Goal: Task Accomplishment & Management: Manage account settings

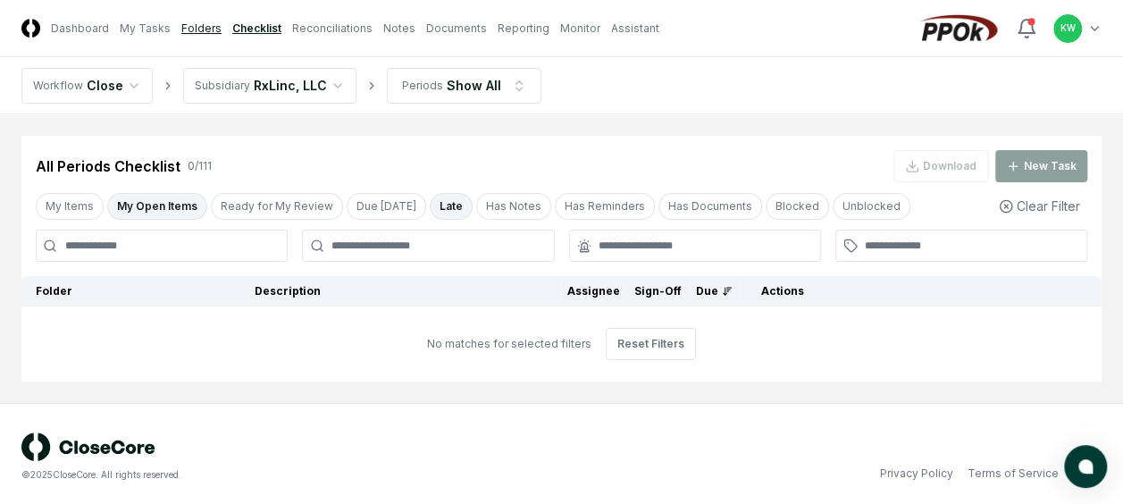
click at [193, 24] on link "Folders" at bounding box center [201, 29] width 40 height 16
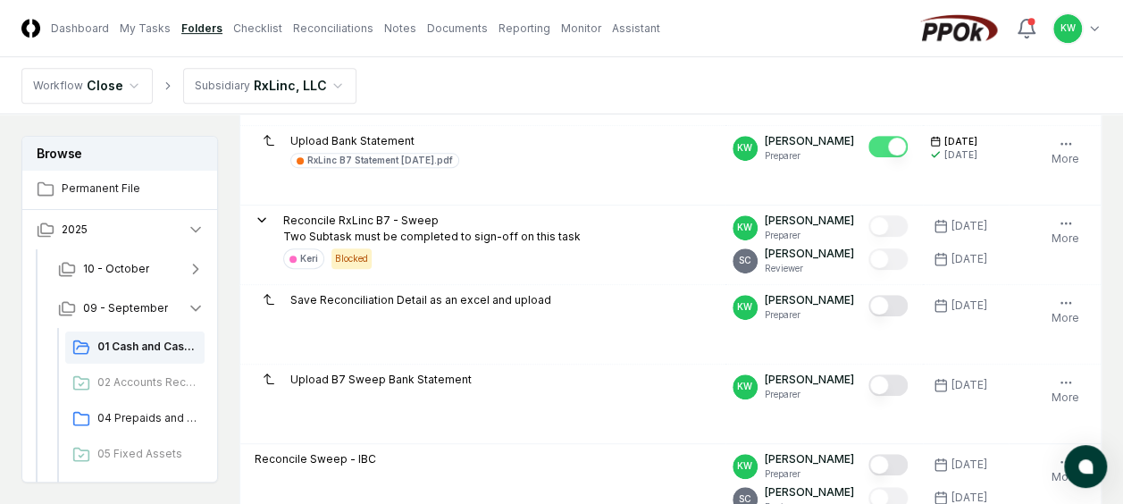
scroll to position [405, 0]
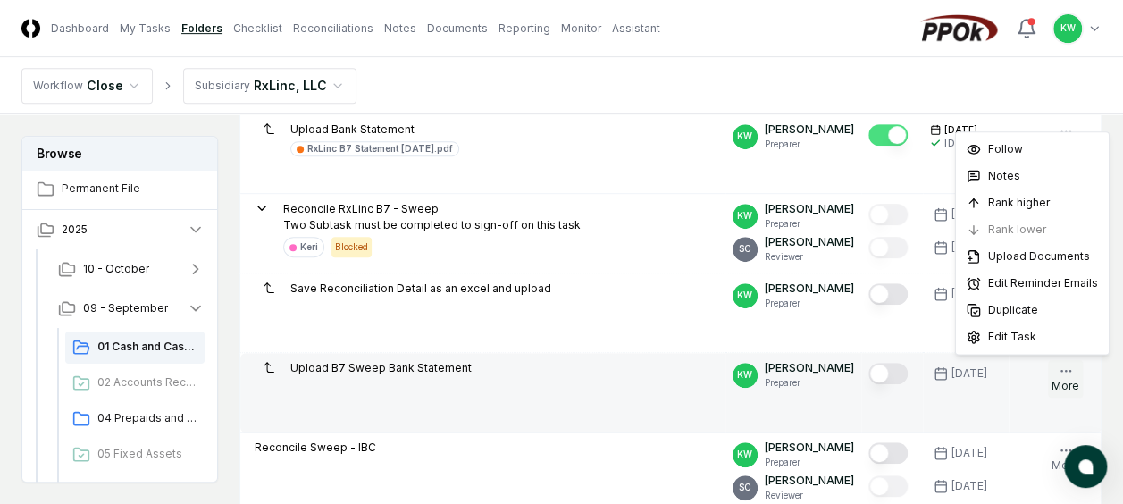
click at [1064, 372] on icon "button" at bounding box center [1065, 371] width 14 height 14
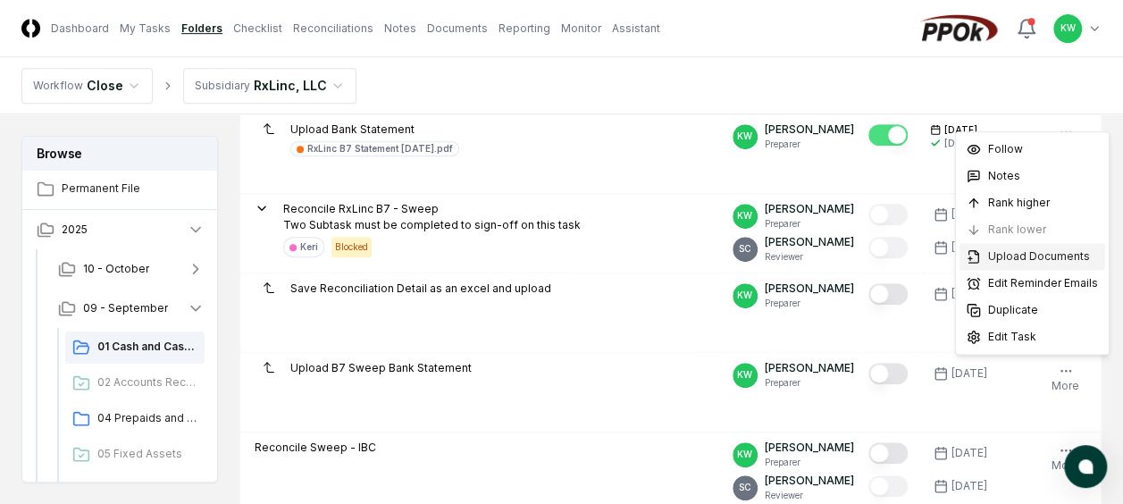
click at [1021, 258] on span "Upload Documents" at bounding box center [1039, 256] width 102 height 16
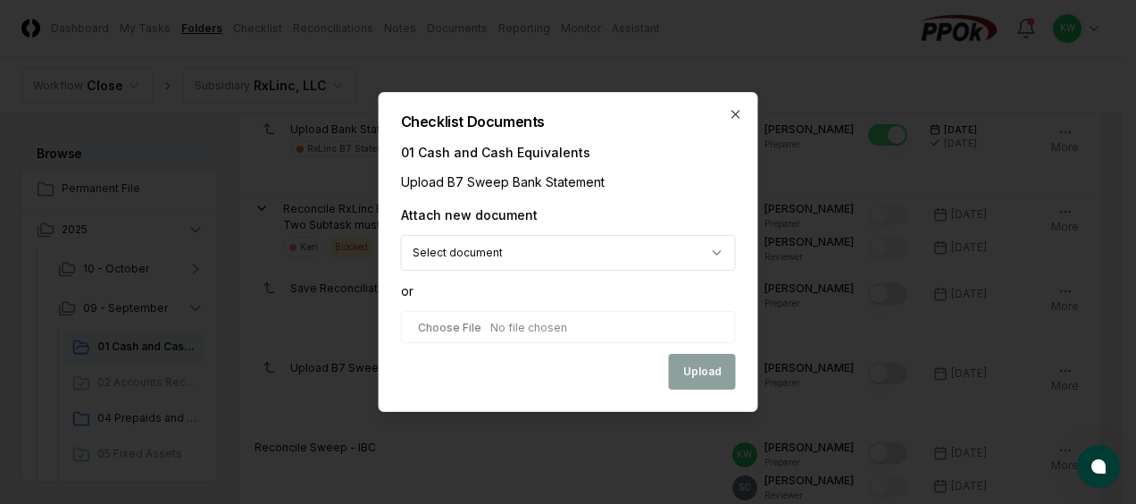
click at [536, 326] on input "file" at bounding box center [568, 327] width 335 height 32
type input "**********"
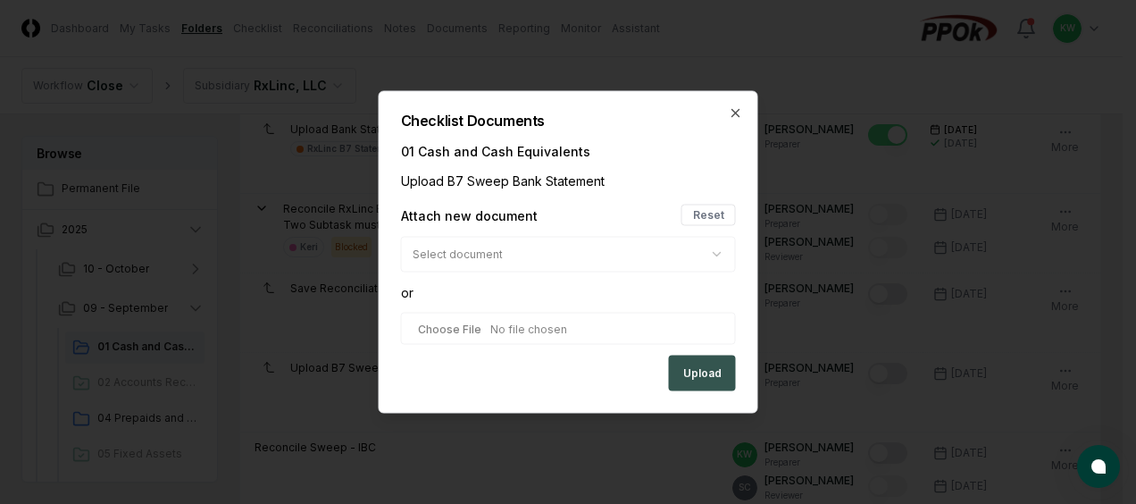
click at [707, 370] on button "Upload" at bounding box center [702, 374] width 67 height 36
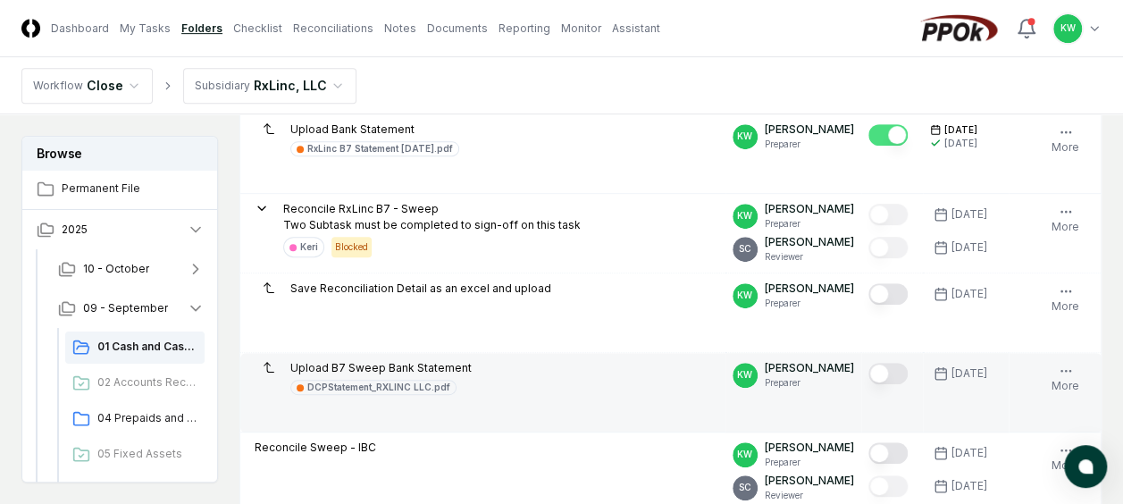
click at [899, 368] on button "Mark complete" at bounding box center [887, 373] width 39 height 21
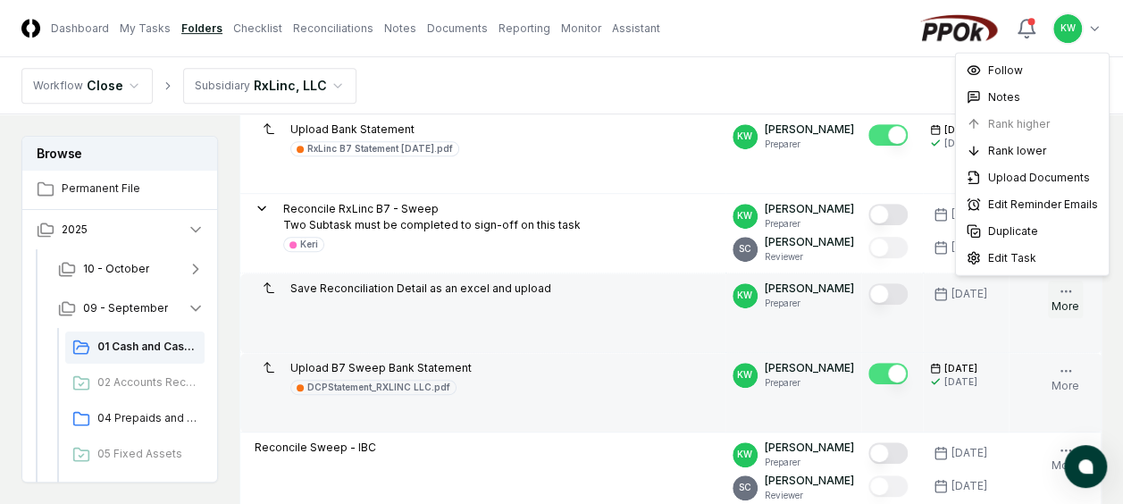
click at [1066, 285] on icon "button" at bounding box center [1065, 291] width 14 height 14
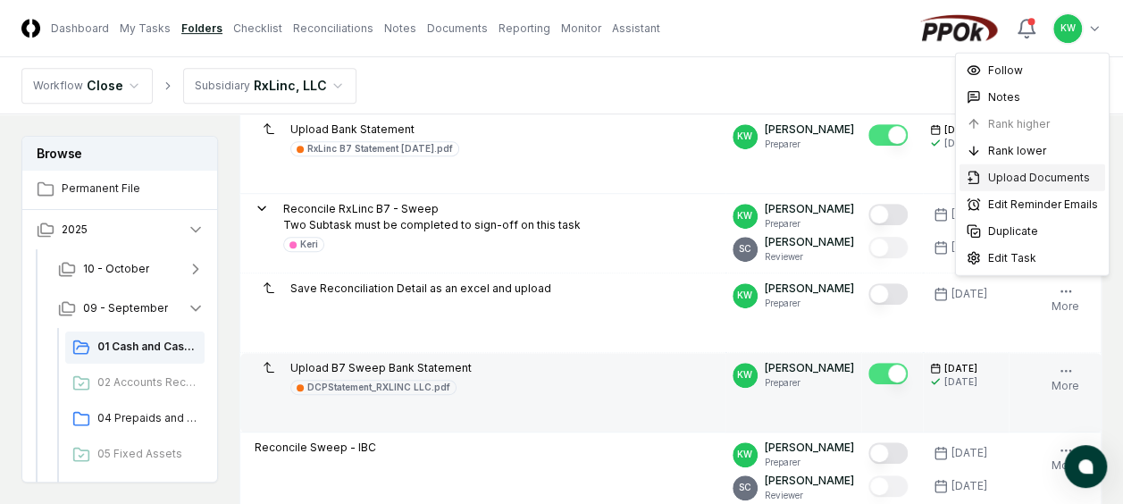
click at [1032, 176] on span "Upload Documents" at bounding box center [1039, 178] width 102 height 16
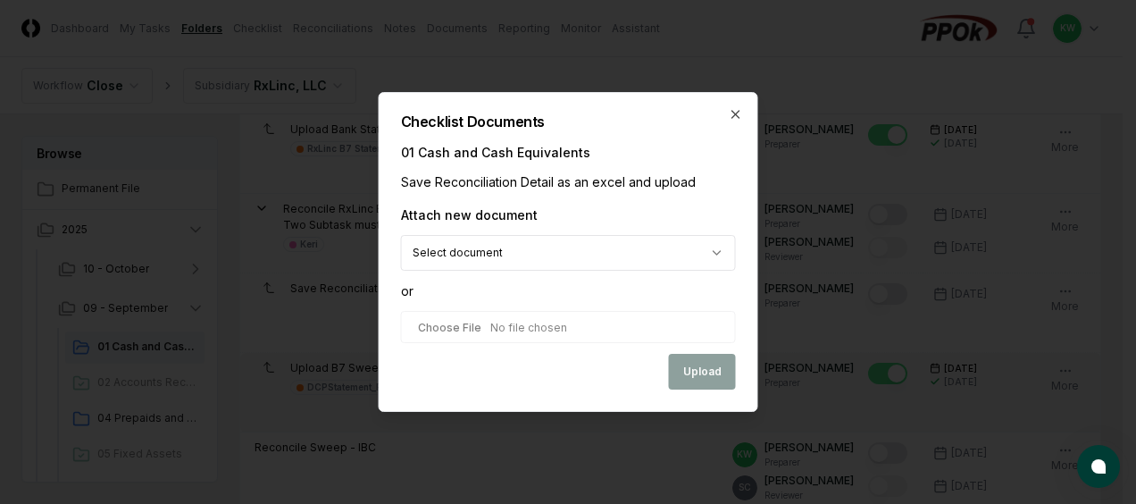
click at [529, 320] on input "file" at bounding box center [568, 327] width 335 height 32
type input "**********"
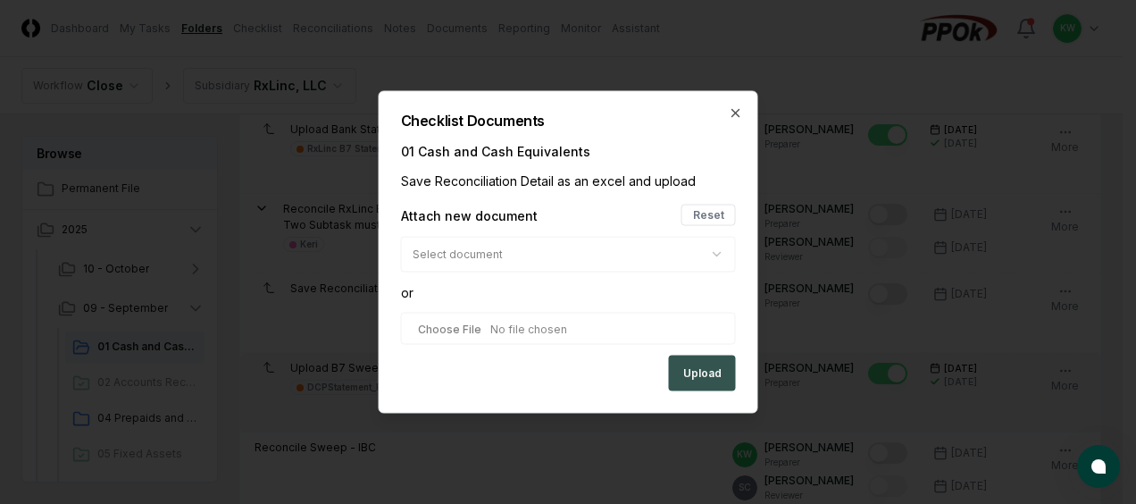
click at [698, 373] on button "Upload" at bounding box center [702, 374] width 67 height 36
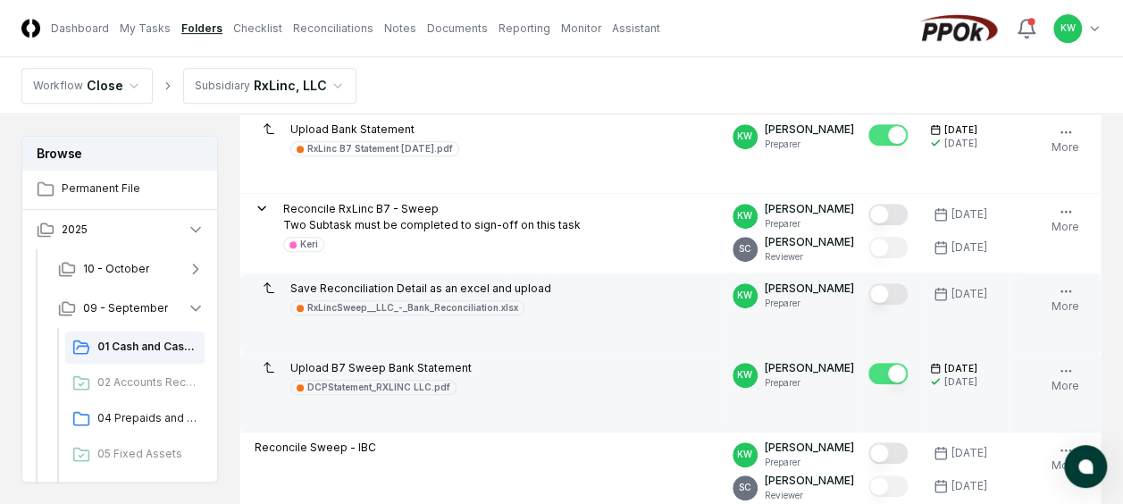
click at [902, 285] on button "Mark complete" at bounding box center [887, 293] width 39 height 21
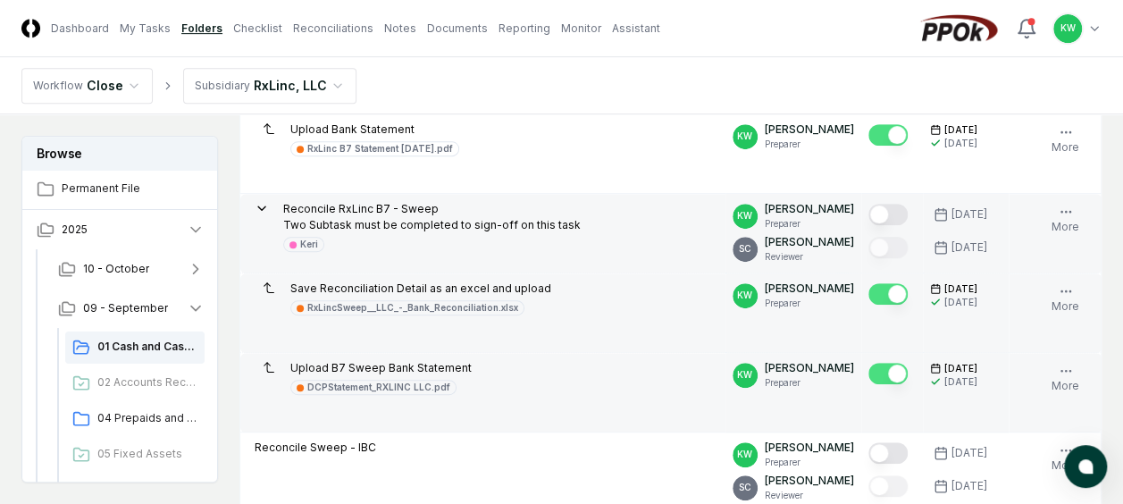
click at [899, 208] on button "Mark complete" at bounding box center [887, 214] width 39 height 21
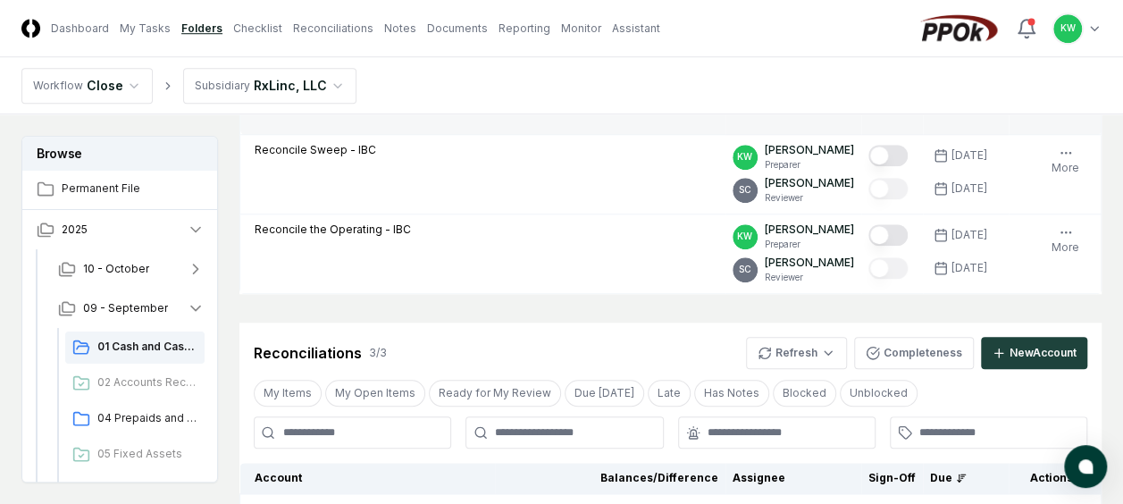
scroll to position [666, 0]
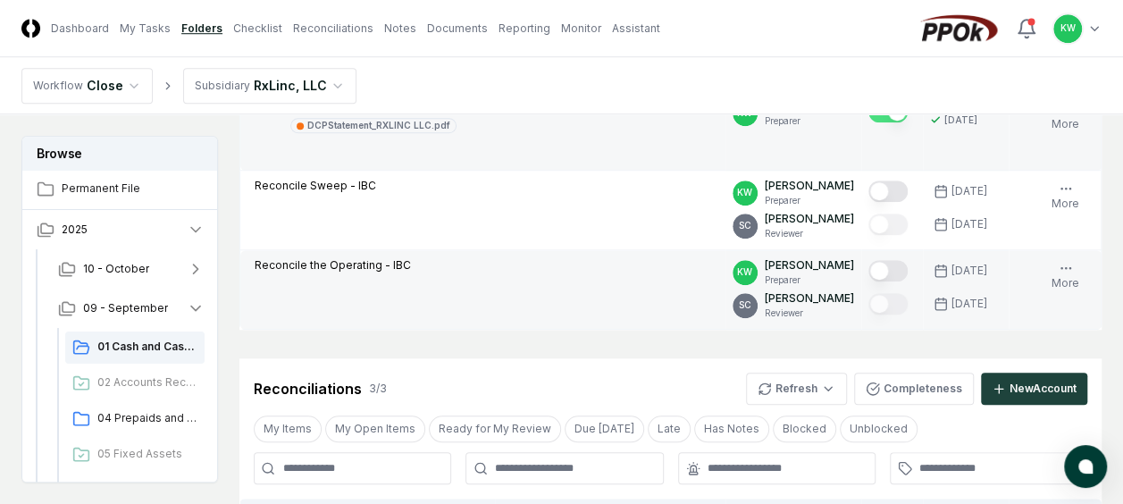
click at [900, 266] on button "Mark complete" at bounding box center [887, 270] width 39 height 21
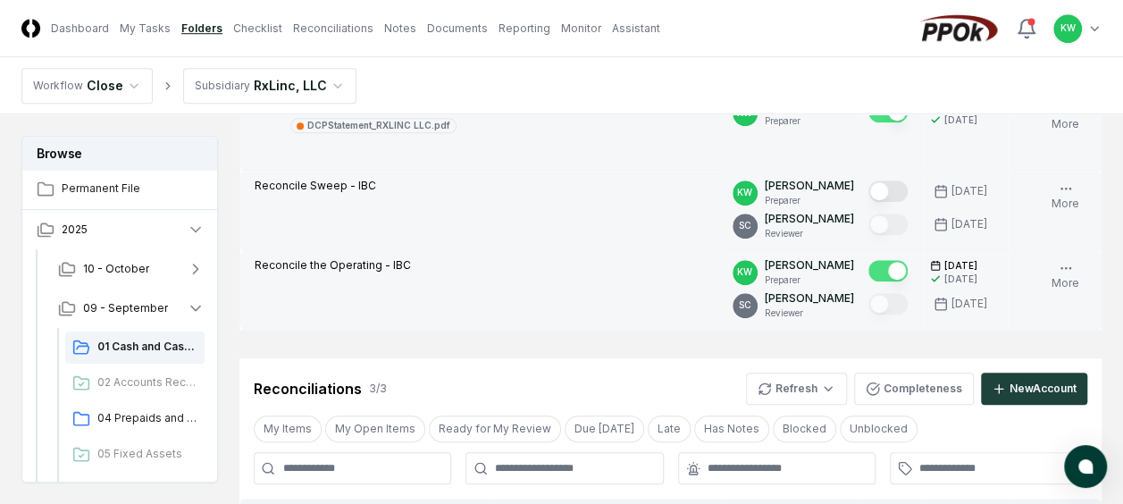
click at [900, 187] on button "Mark complete" at bounding box center [887, 190] width 39 height 21
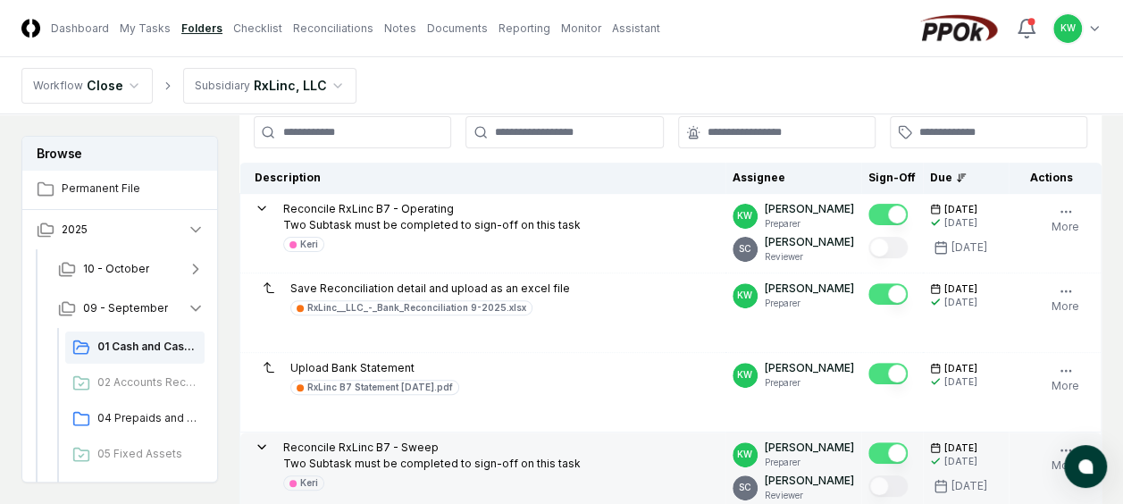
scroll to position [130, 0]
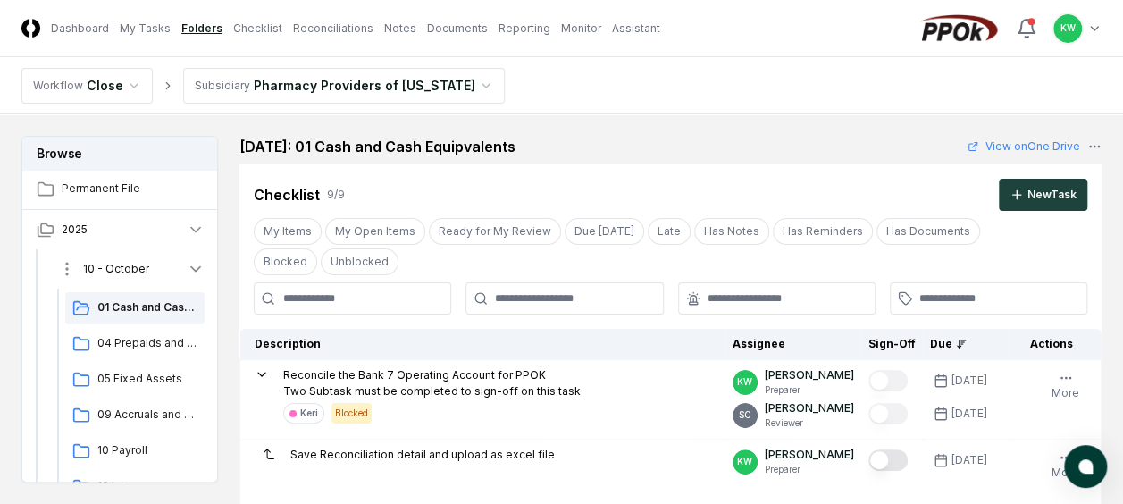
click at [191, 269] on icon "button" at bounding box center [196, 269] width 18 height 18
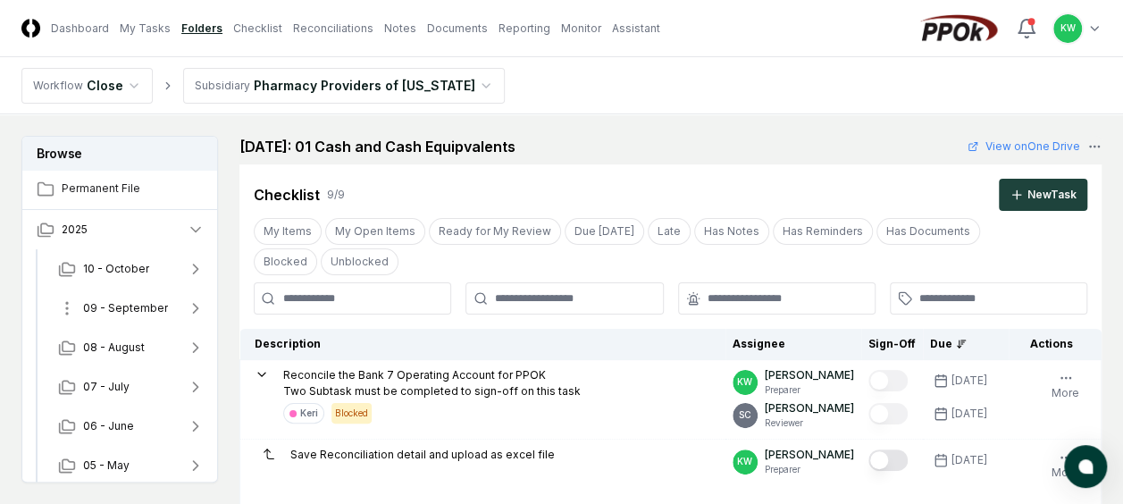
click at [134, 300] on span "09 - September" at bounding box center [125, 308] width 85 height 16
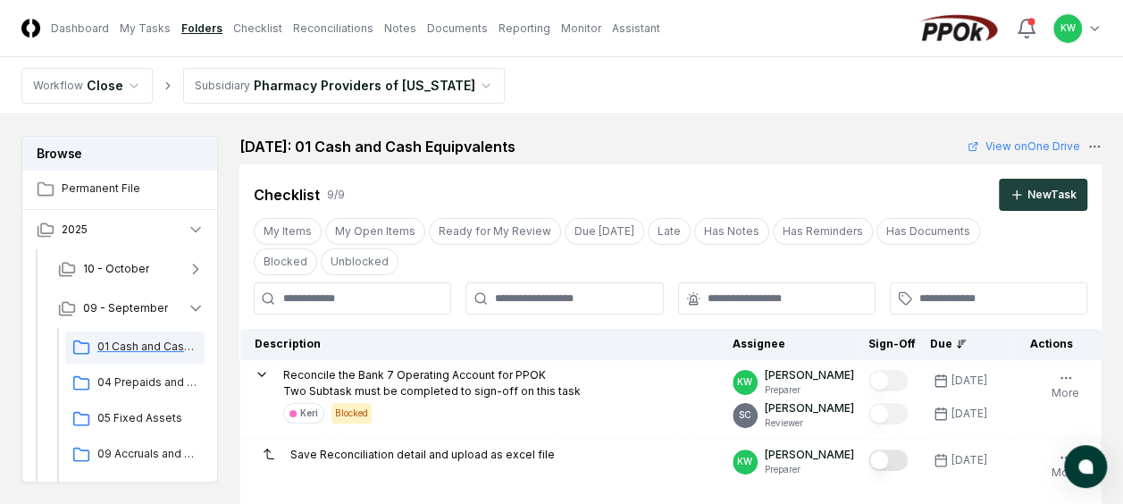
click at [134, 347] on span "01 Cash and Cash Equipvalents" at bounding box center [147, 347] width 100 height 16
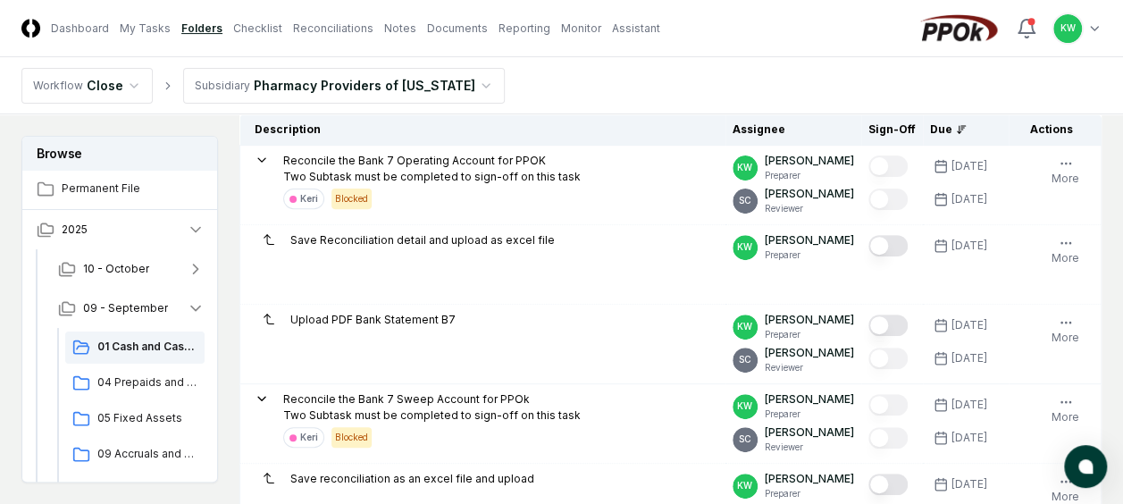
scroll to position [250, 0]
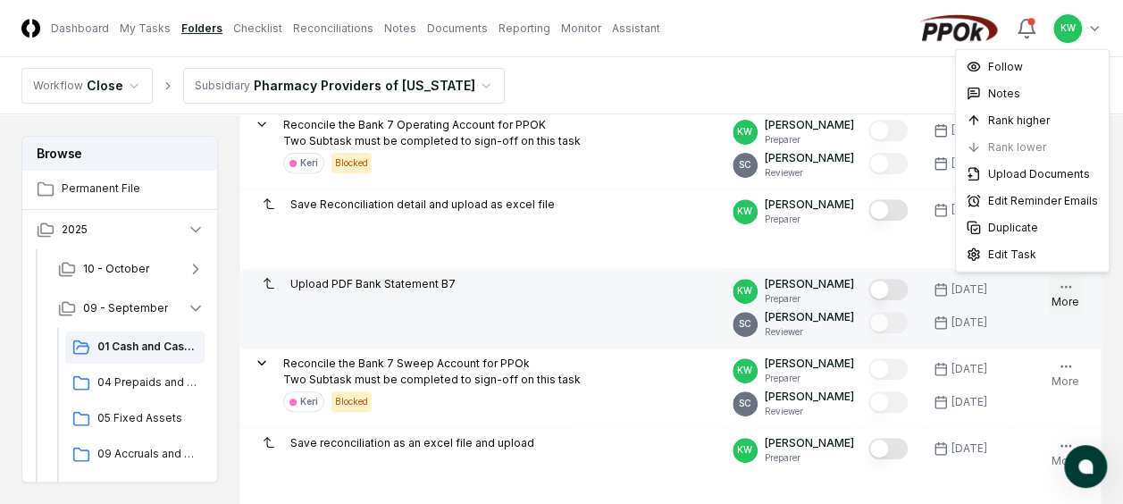
click at [1064, 286] on icon "button" at bounding box center [1065, 287] width 14 height 14
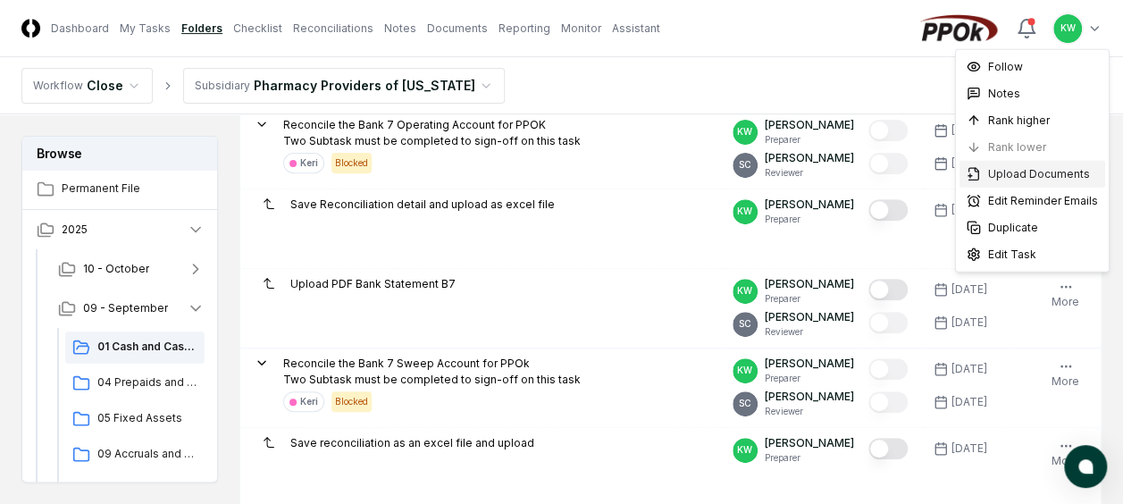
click at [1013, 175] on span "Upload Documents" at bounding box center [1039, 174] width 102 height 16
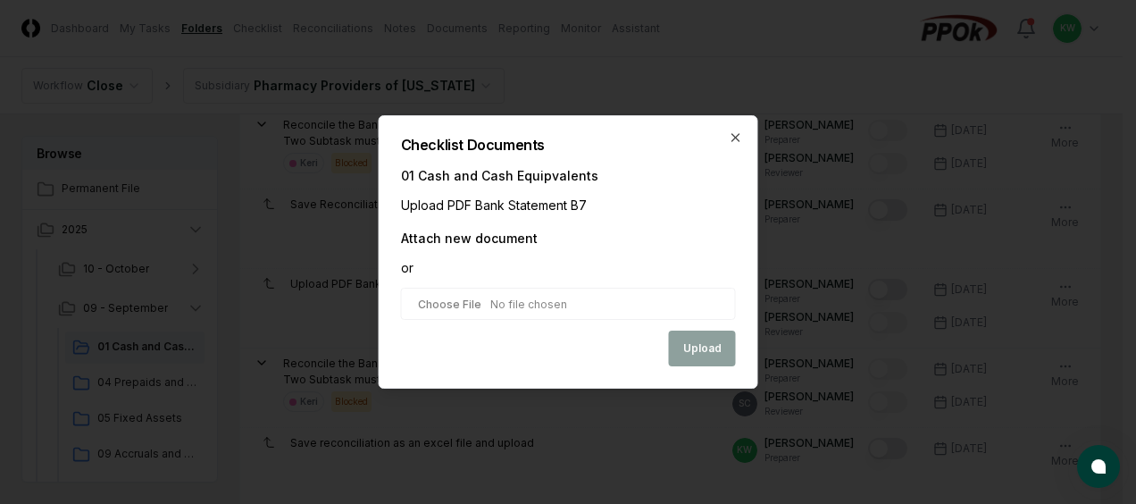
click at [515, 298] on input "file" at bounding box center [568, 304] width 335 height 32
type input "**********"
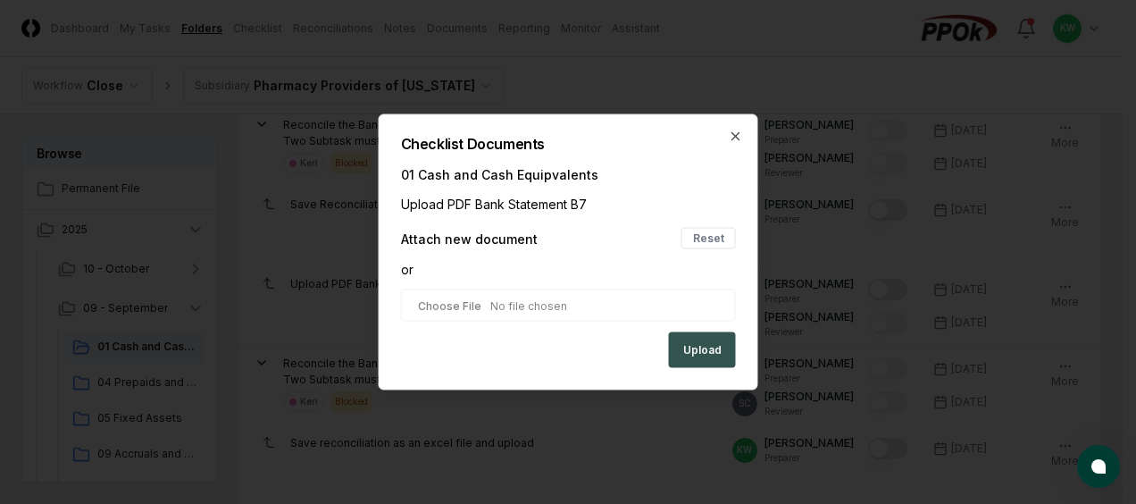
click at [709, 351] on button "Upload" at bounding box center [702, 350] width 67 height 36
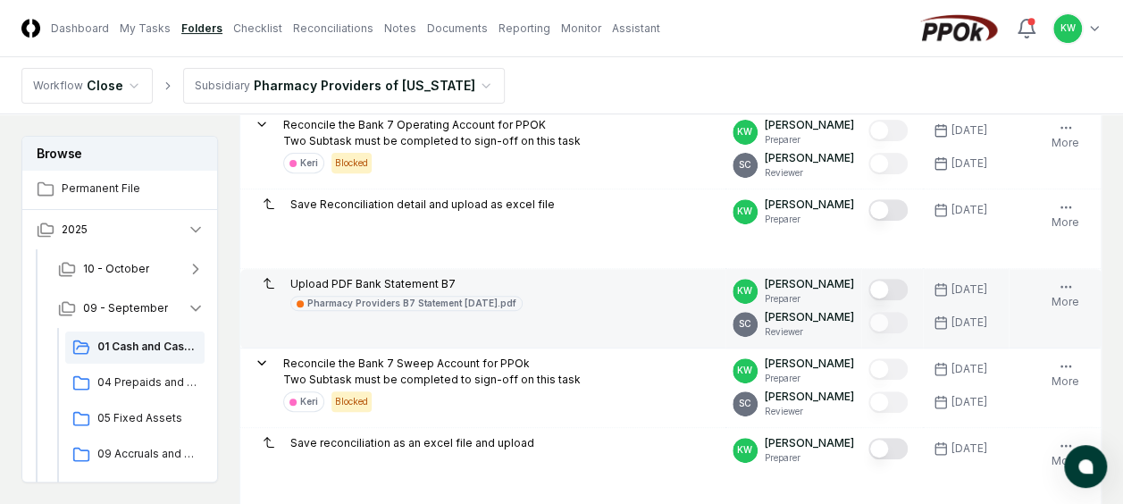
click at [900, 285] on button "Mark complete" at bounding box center [887, 289] width 39 height 21
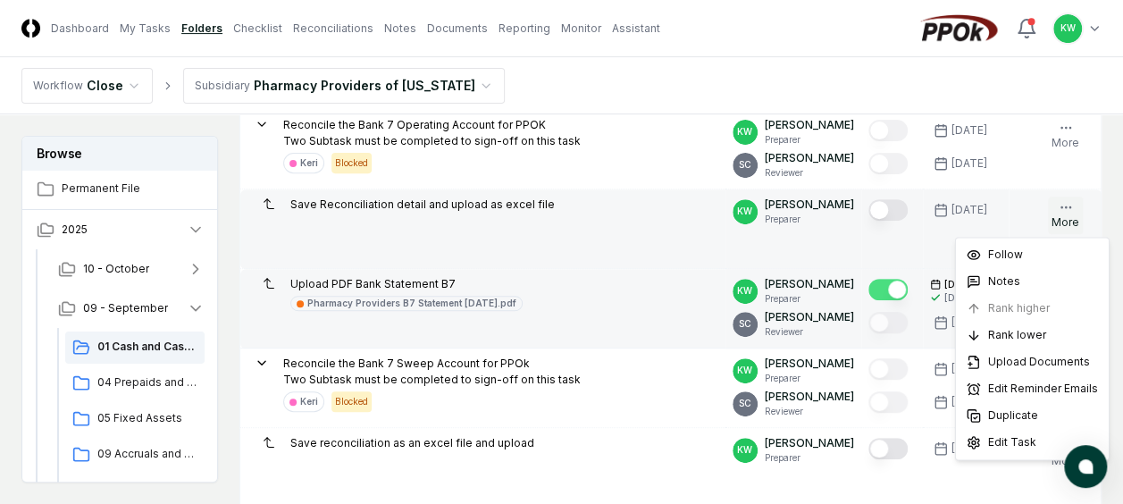
click at [1065, 207] on circle "button" at bounding box center [1065, 206] width 1 height 1
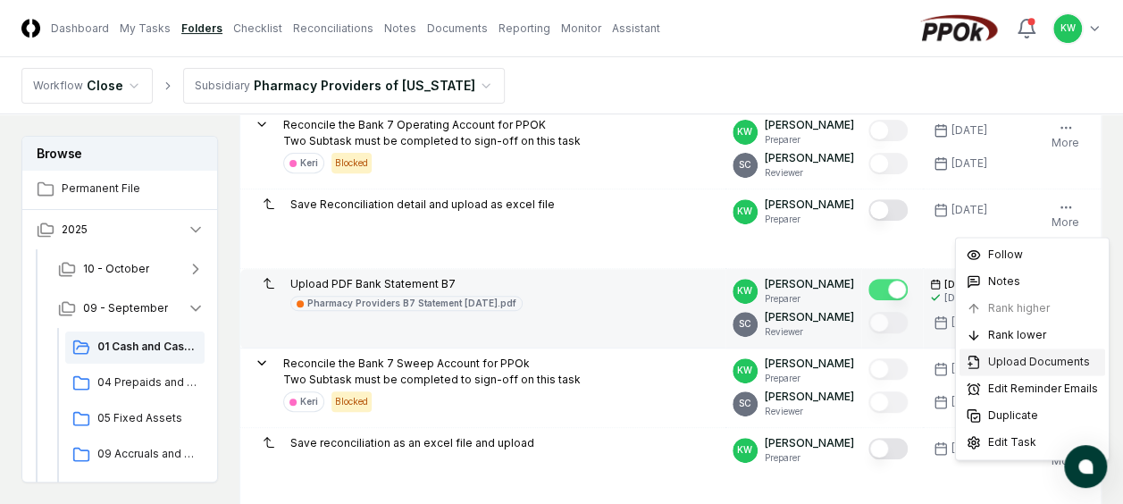
click at [1018, 361] on span "Upload Documents" at bounding box center [1039, 362] width 102 height 16
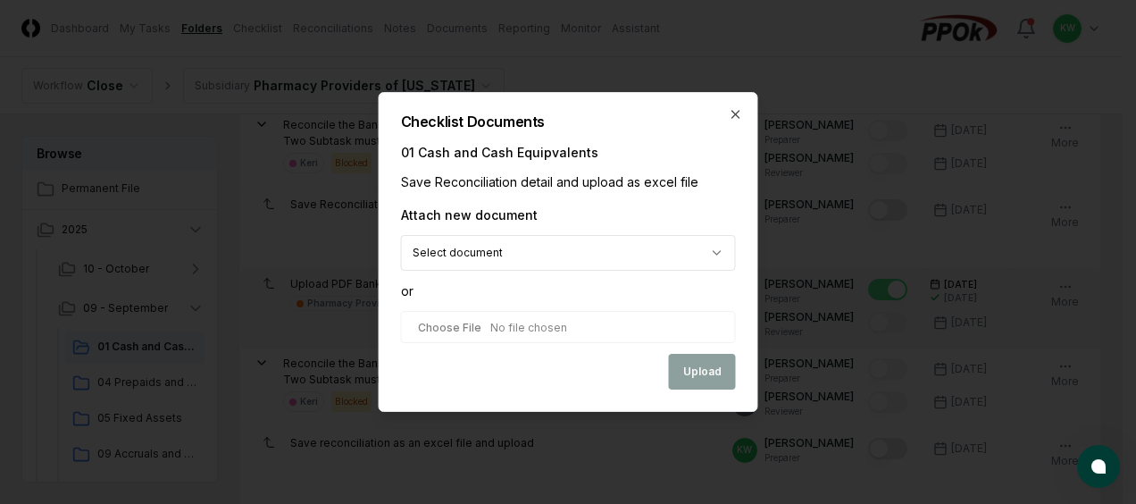
click at [520, 332] on input "file" at bounding box center [568, 327] width 335 height 32
type input "**********"
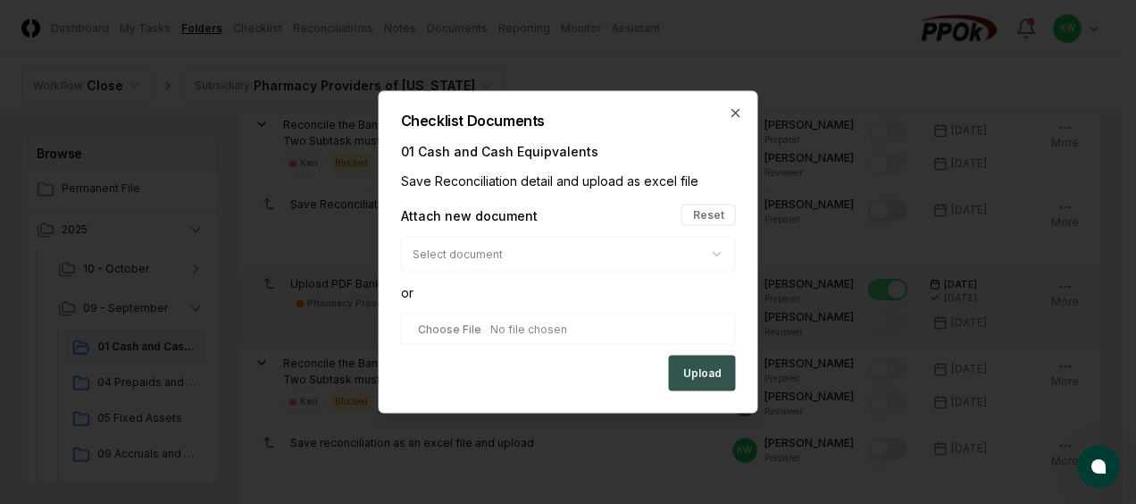
click at [702, 366] on button "Upload" at bounding box center [702, 374] width 67 height 36
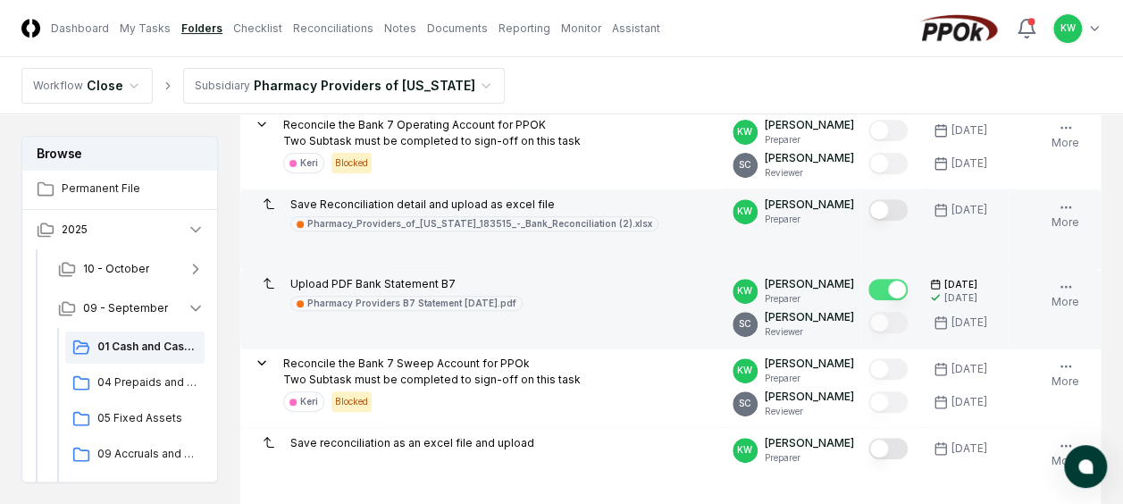
click at [904, 207] on button "Mark complete" at bounding box center [887, 209] width 39 height 21
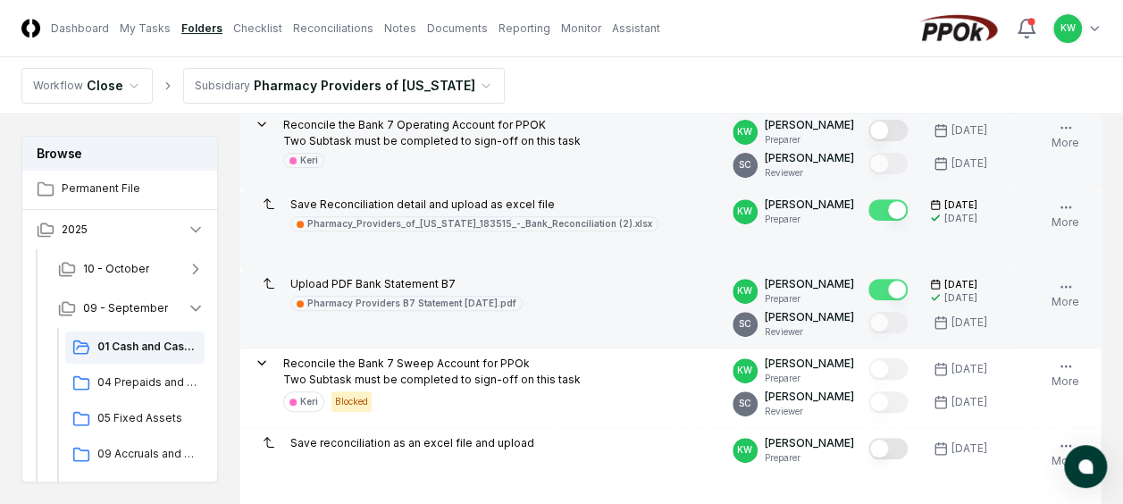
click at [902, 129] on button "Mark complete" at bounding box center [887, 130] width 39 height 21
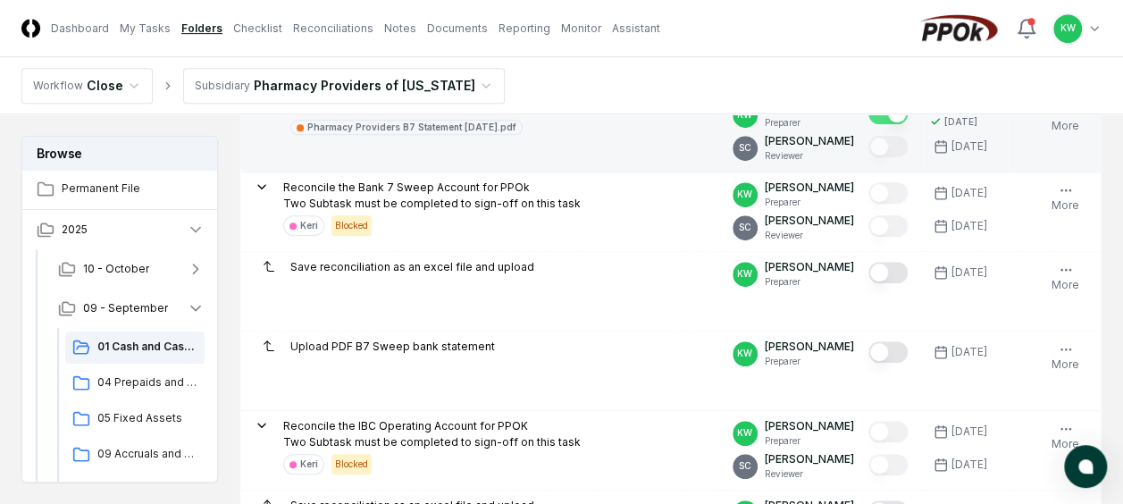
scroll to position [452, 0]
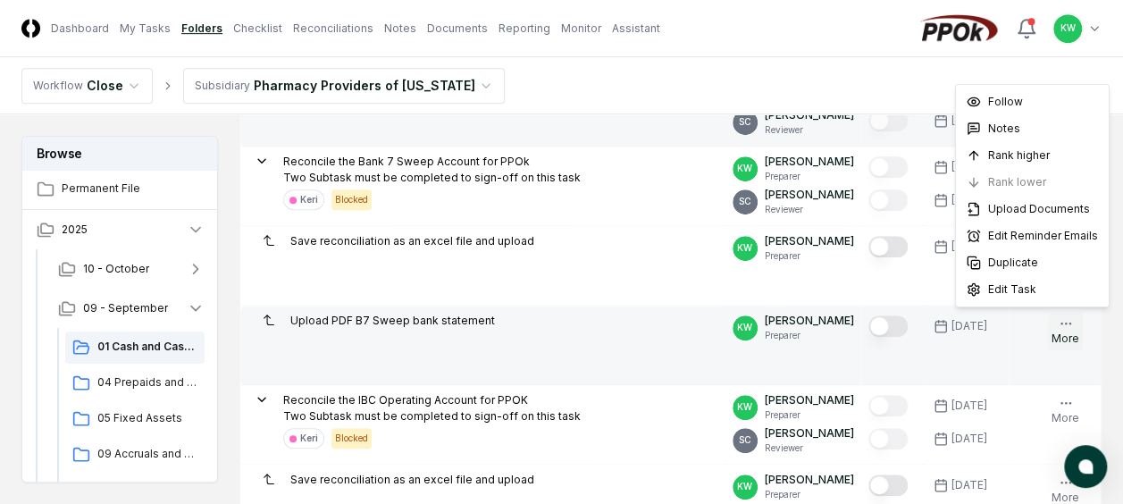
click at [1067, 316] on icon "button" at bounding box center [1065, 323] width 14 height 14
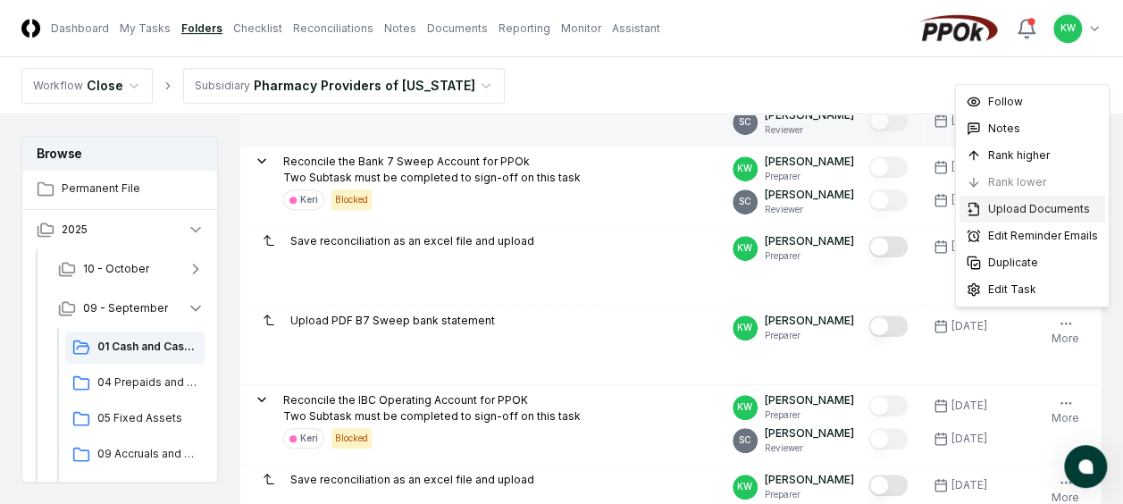
click at [1028, 205] on span "Upload Documents" at bounding box center [1039, 209] width 102 height 16
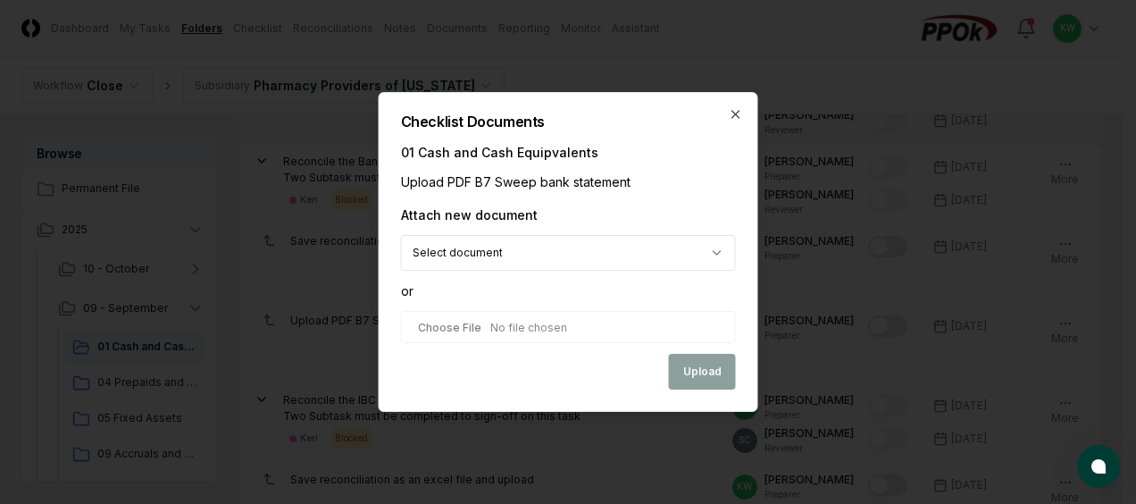
click at [516, 322] on input "file" at bounding box center [568, 327] width 335 height 32
type input "**********"
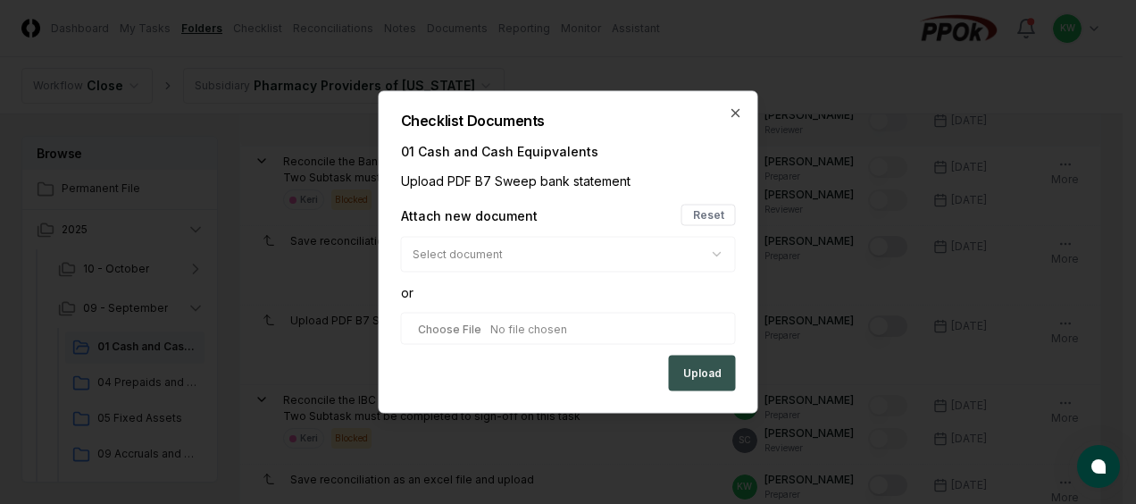
click at [702, 371] on button "Upload" at bounding box center [702, 374] width 67 height 36
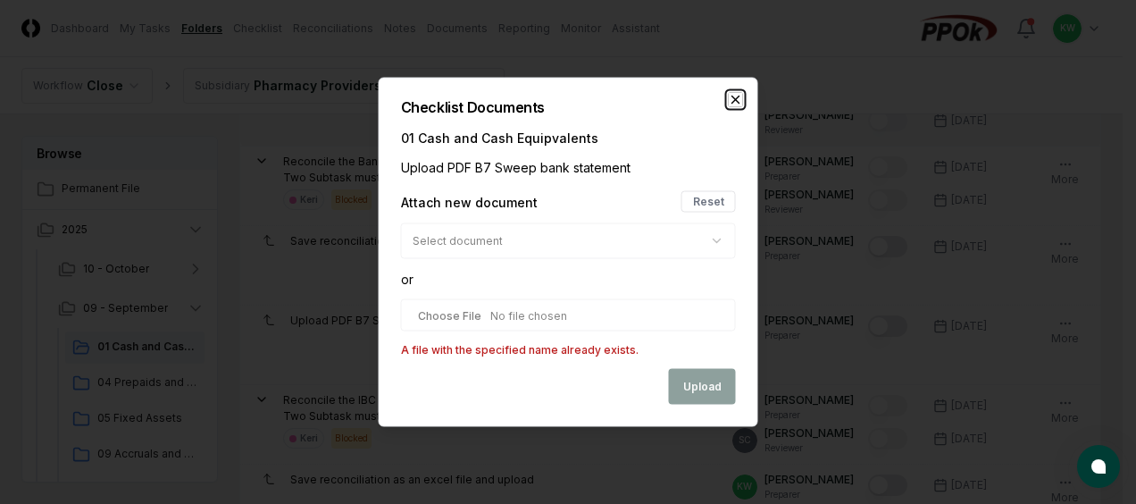
click at [733, 98] on icon "button" at bounding box center [736, 100] width 14 height 14
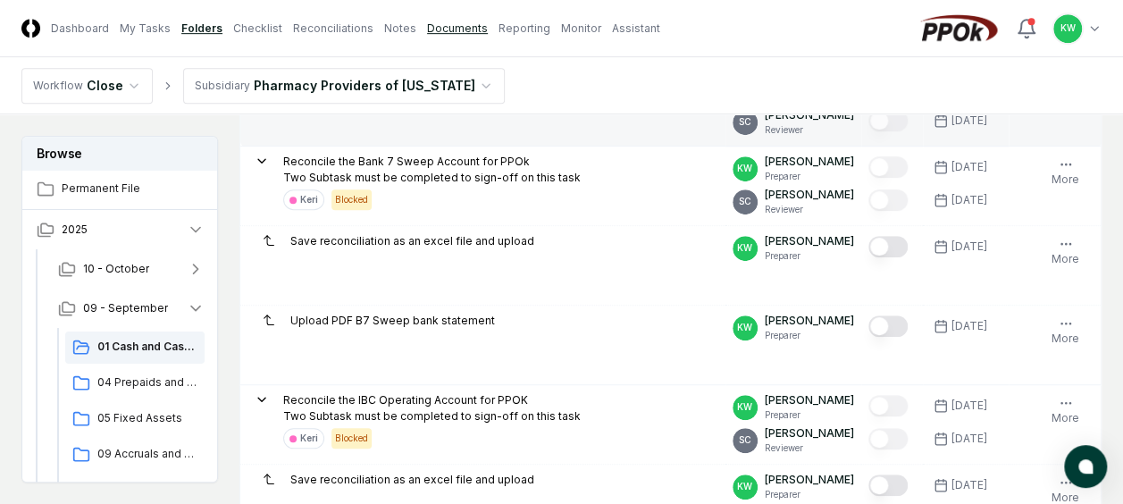
click at [437, 29] on link "Documents" at bounding box center [457, 29] width 61 height 16
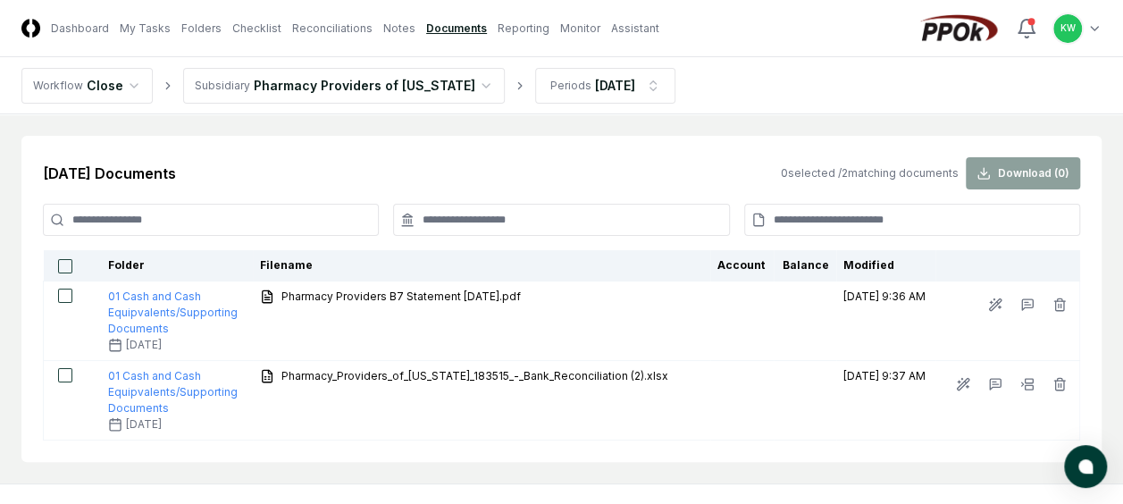
click at [988, 163] on div "0 selected / 2 matching documents Download ( 0 )" at bounding box center [930, 173] width 299 height 32
click at [983, 170] on div "0 selected / 2 matching documents Download ( 0 )" at bounding box center [930, 173] width 299 height 32
click at [1047, 179] on div "0 selected / 2 matching documents Download ( 0 )" at bounding box center [930, 173] width 299 height 32
click at [64, 264] on button "button" at bounding box center [65, 266] width 14 height 14
click at [993, 171] on button "Download ( 2 )" at bounding box center [1023, 173] width 114 height 32
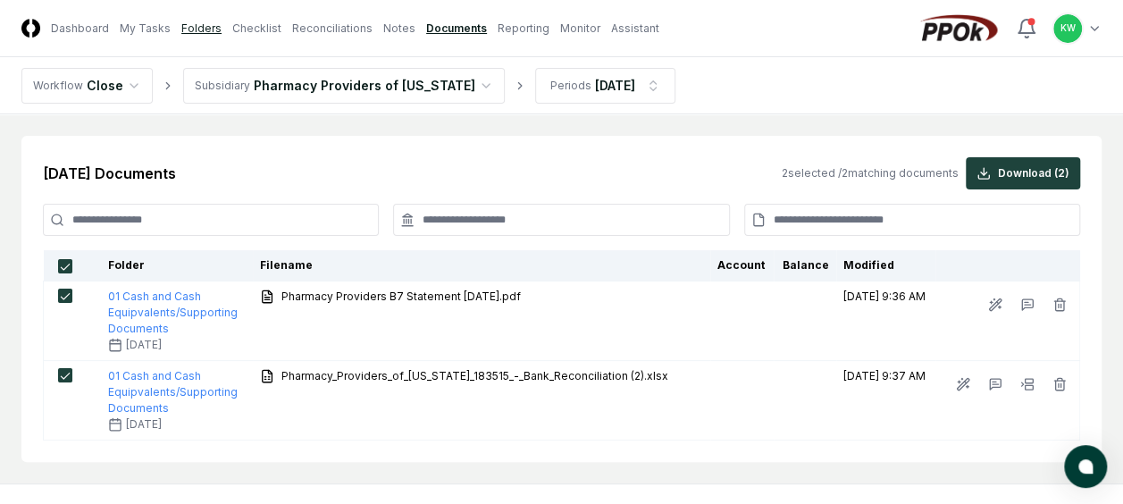
click at [194, 22] on link "Folders" at bounding box center [201, 29] width 40 height 16
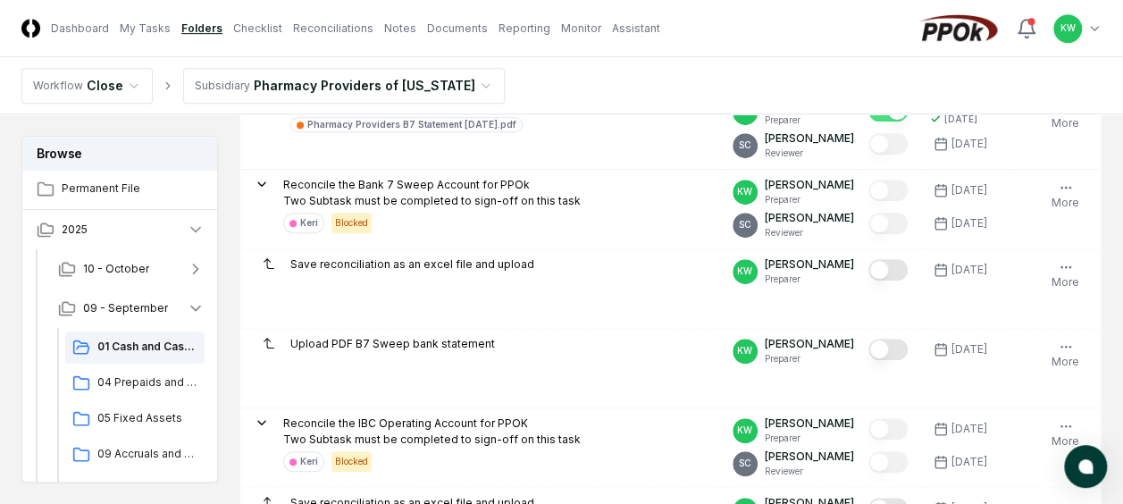
scroll to position [464, 0]
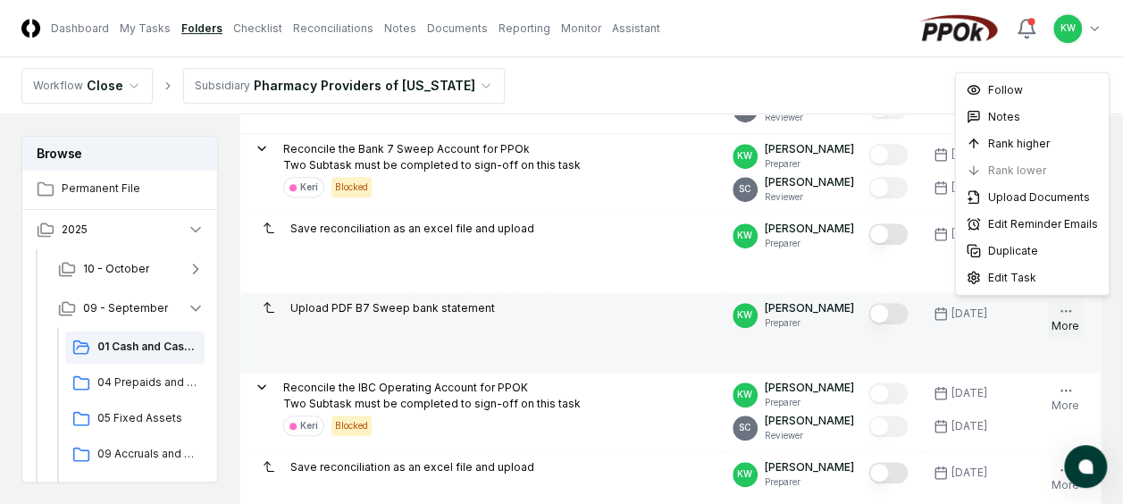
click at [1067, 311] on icon "button" at bounding box center [1065, 311] width 14 height 14
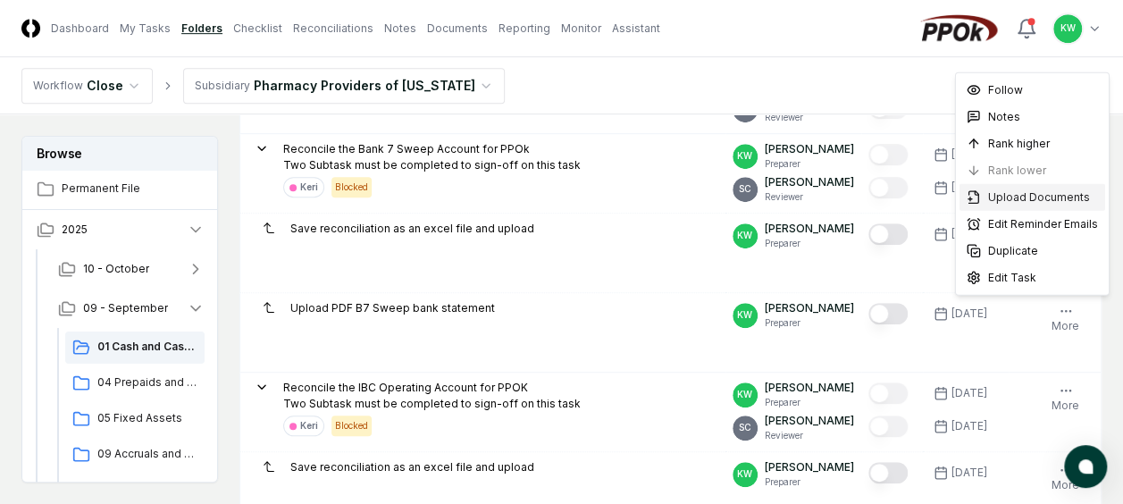
click at [1042, 192] on span "Upload Documents" at bounding box center [1039, 197] width 102 height 16
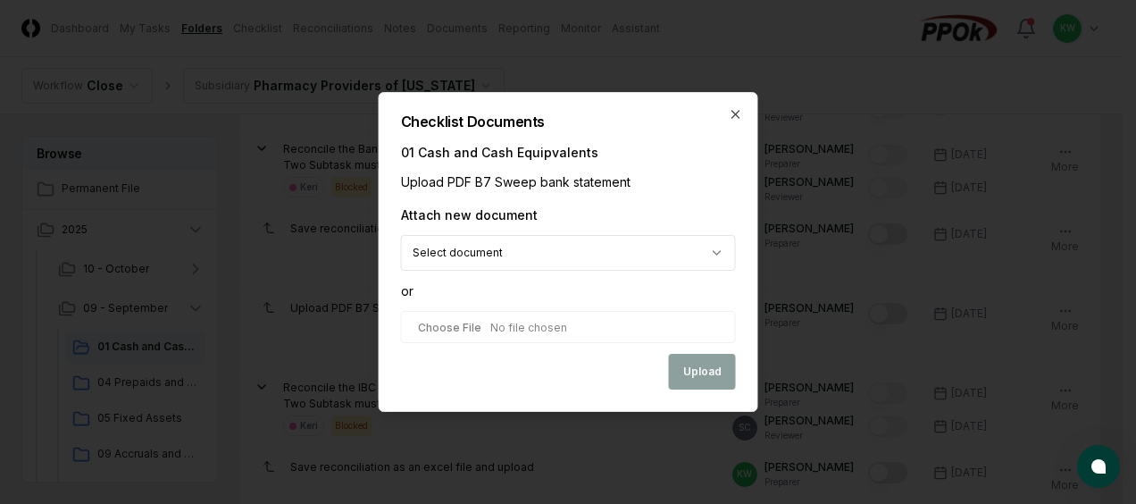
click at [544, 325] on input "file" at bounding box center [568, 327] width 335 height 32
type input "**********"
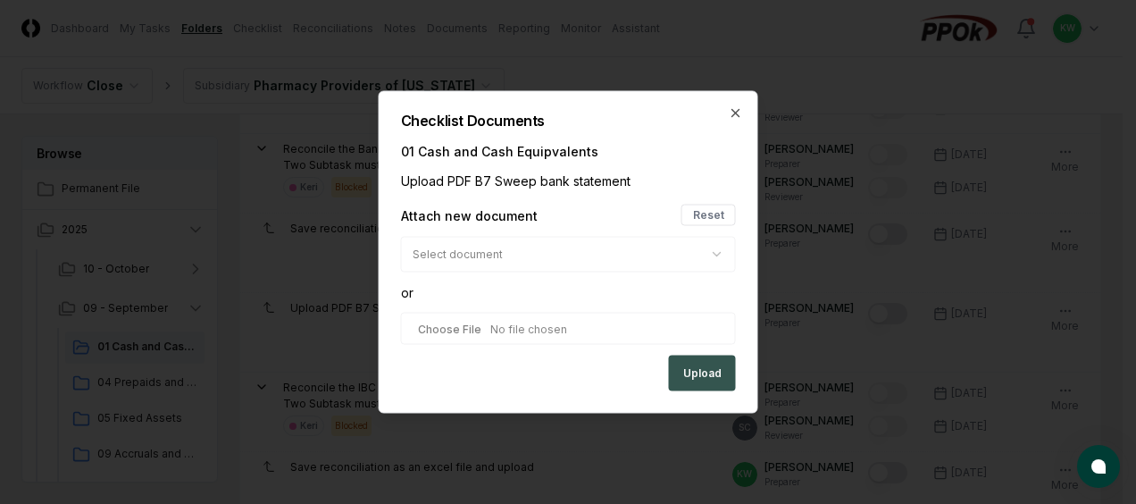
click at [699, 370] on button "Upload" at bounding box center [702, 374] width 67 height 36
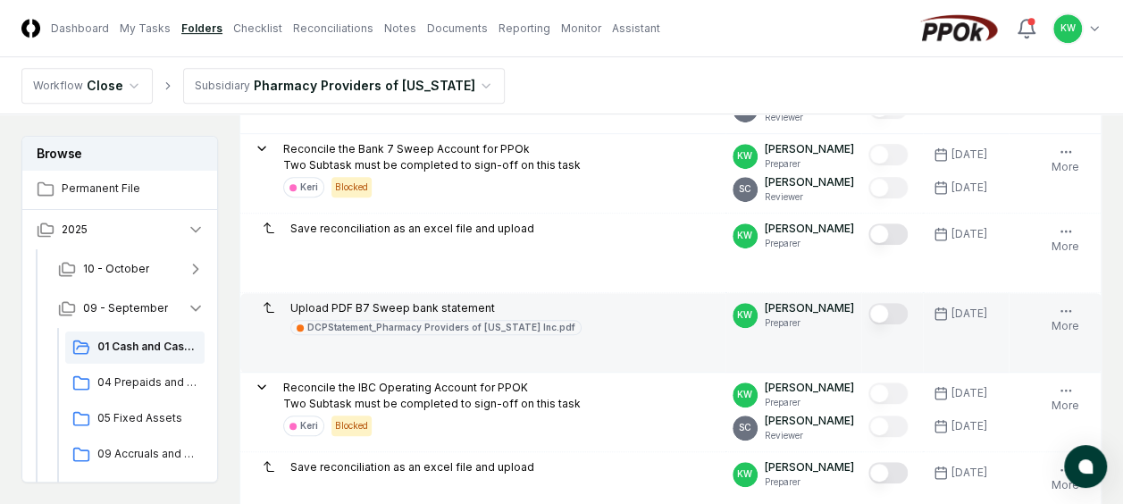
click at [900, 312] on button "Mark complete" at bounding box center [887, 313] width 39 height 21
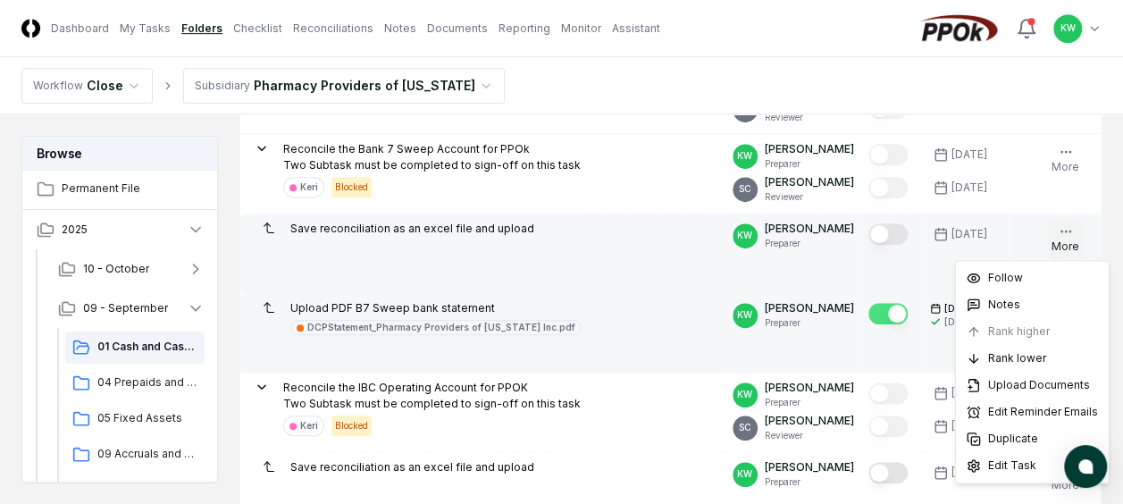
click at [1065, 224] on icon "button" at bounding box center [1065, 231] width 14 height 14
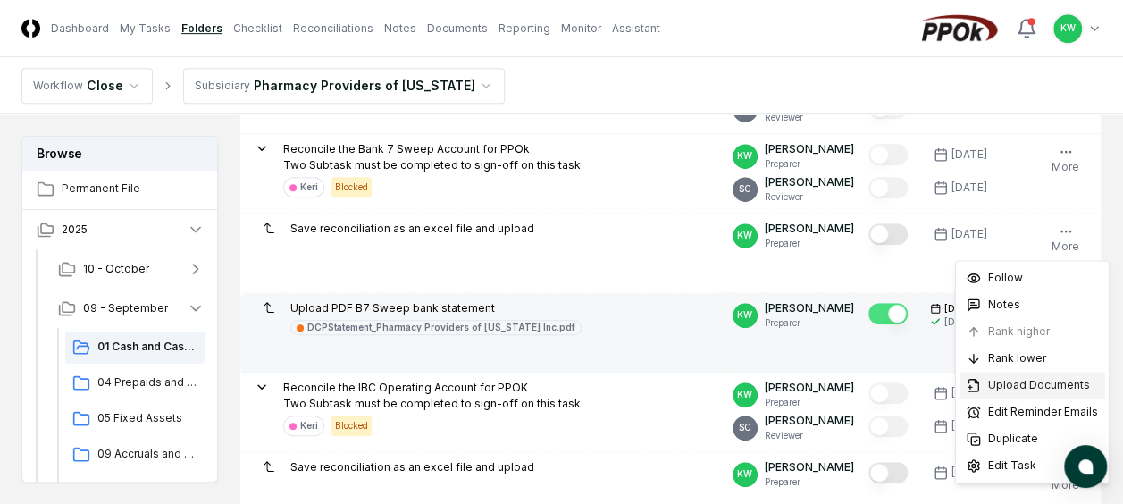
click at [1006, 381] on span "Upload Documents" at bounding box center [1039, 385] width 102 height 16
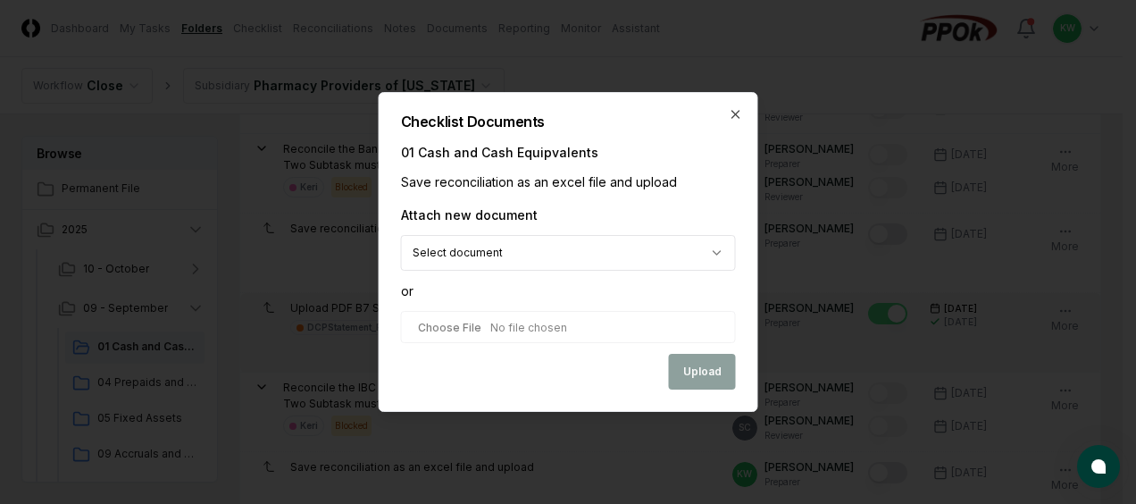
click at [561, 331] on input "file" at bounding box center [568, 327] width 335 height 32
click at [736, 108] on icon "button" at bounding box center [736, 114] width 14 height 14
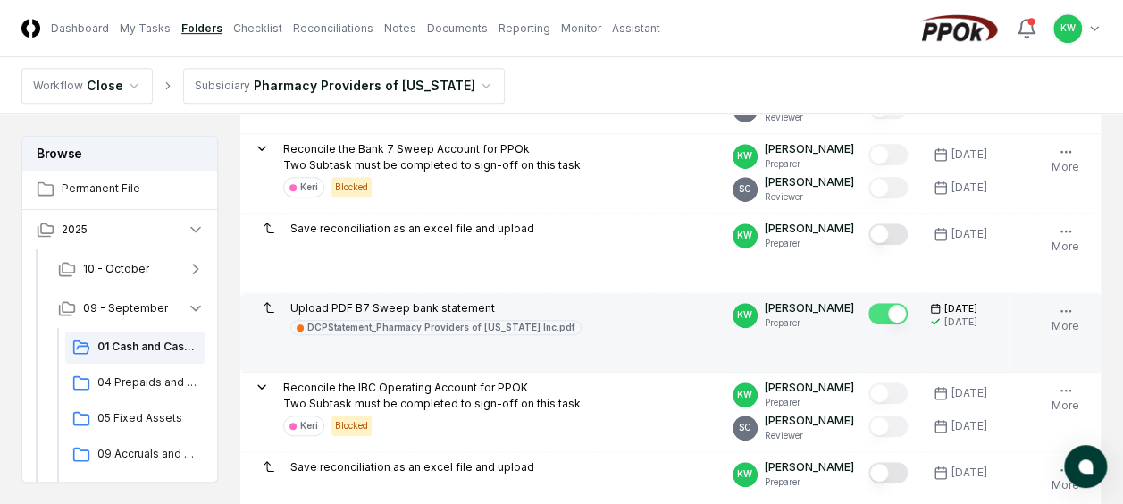
click at [623, 339] on td "Upload PDF B7 Sweep bank statement DCPStatement_Pharmacy Providers of [US_STATE…" at bounding box center [482, 332] width 485 height 79
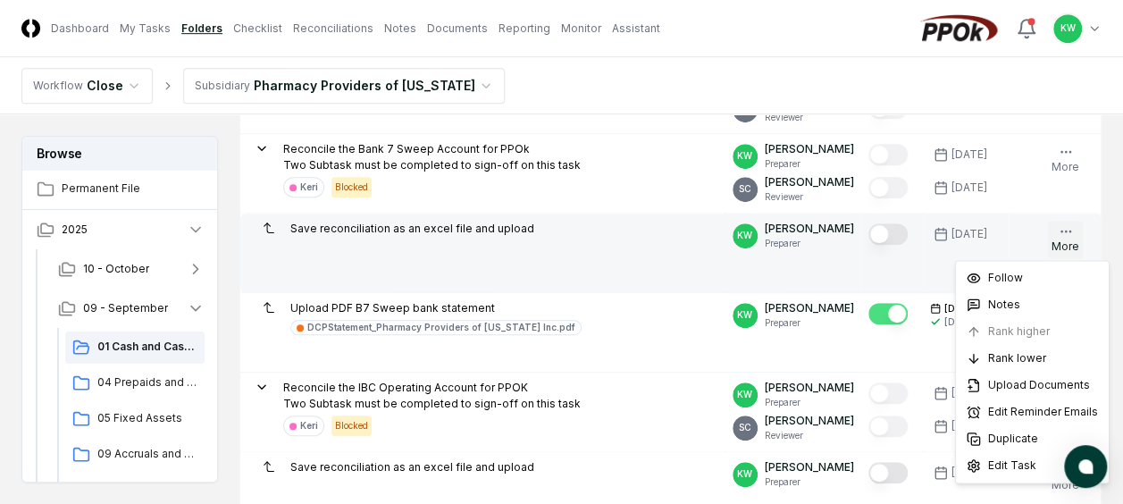
click at [1067, 227] on icon "button" at bounding box center [1065, 231] width 14 height 14
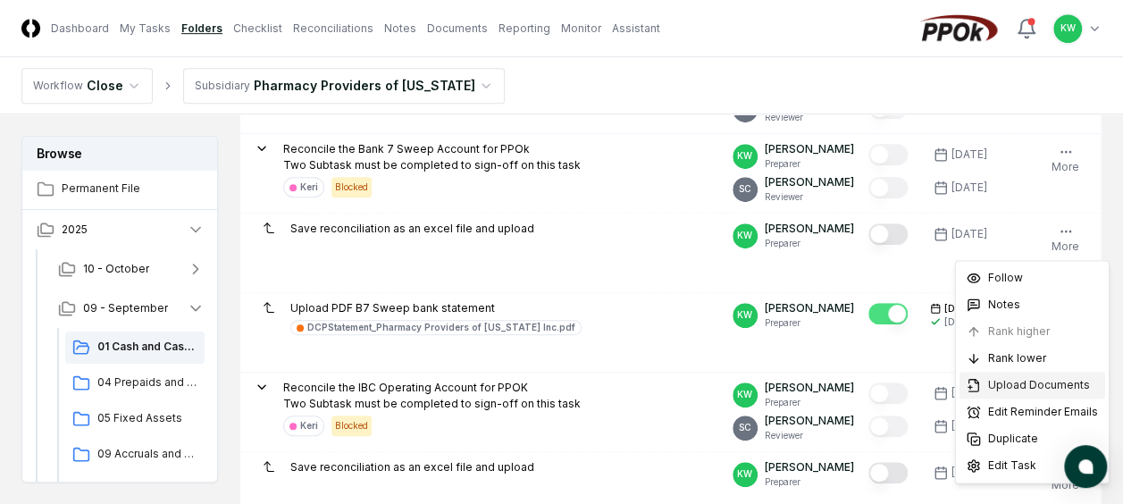
click at [1016, 381] on span "Upload Documents" at bounding box center [1039, 385] width 102 height 16
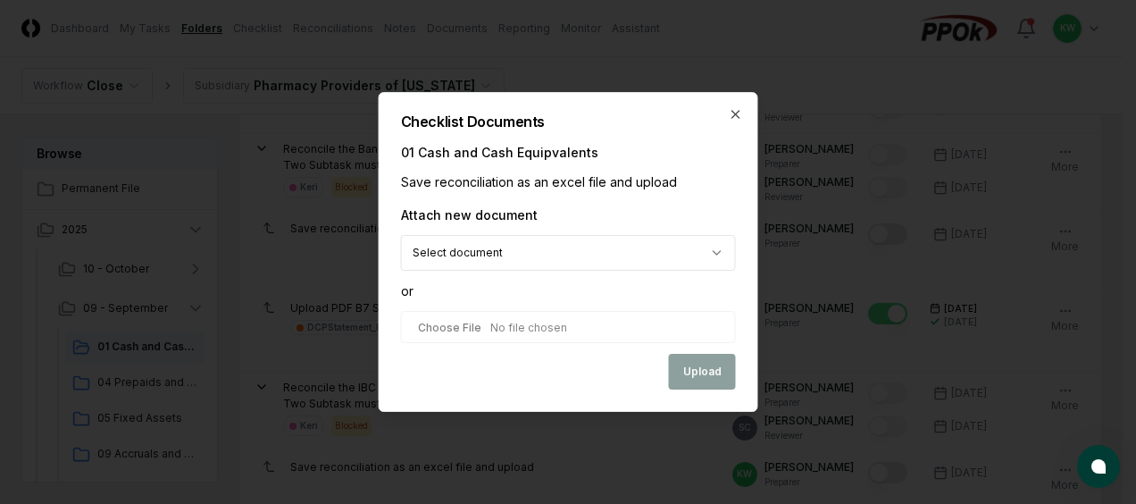
click at [566, 327] on input "file" at bounding box center [568, 327] width 335 height 32
type input "**********"
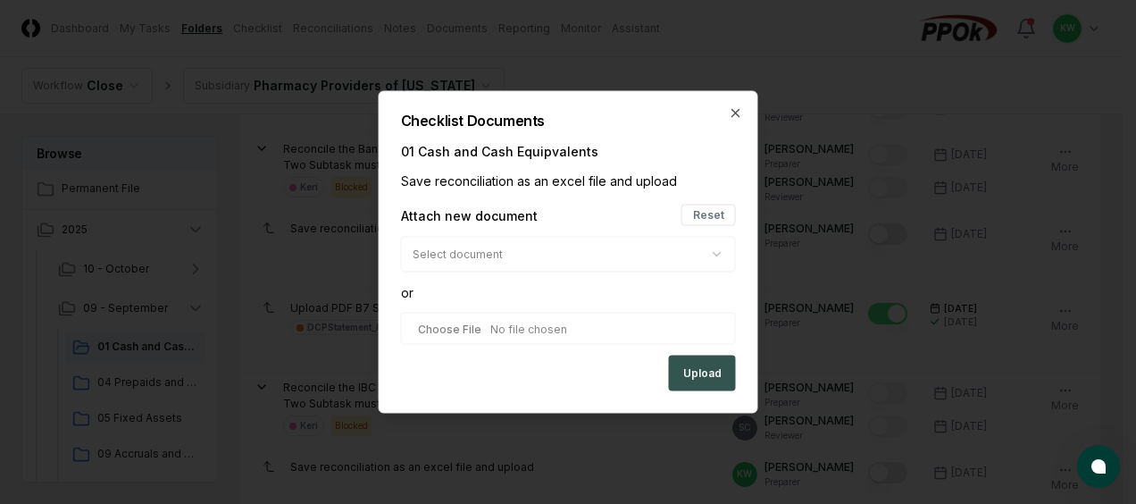
click at [697, 372] on button "Upload" at bounding box center [702, 374] width 67 height 36
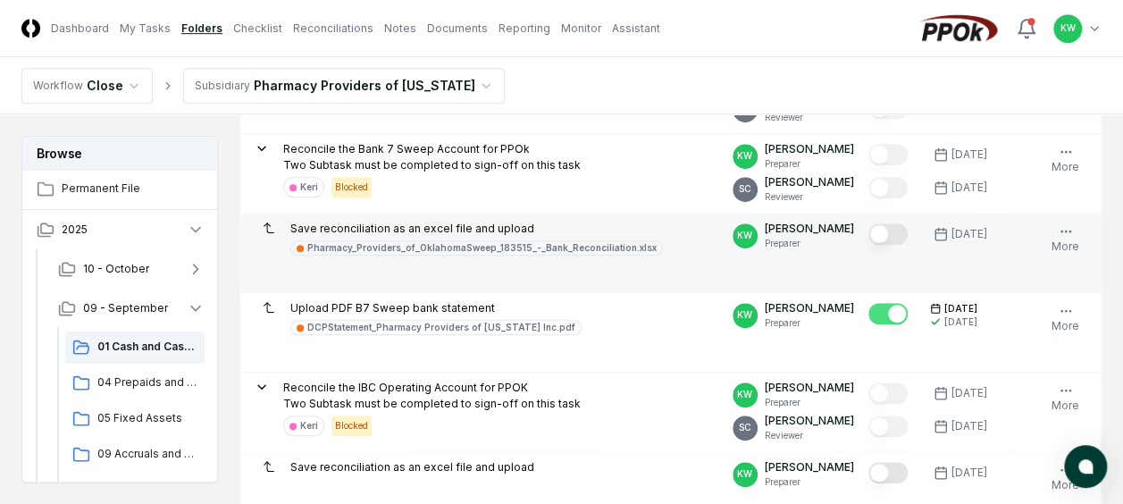
click at [897, 230] on button "Mark complete" at bounding box center [887, 233] width 39 height 21
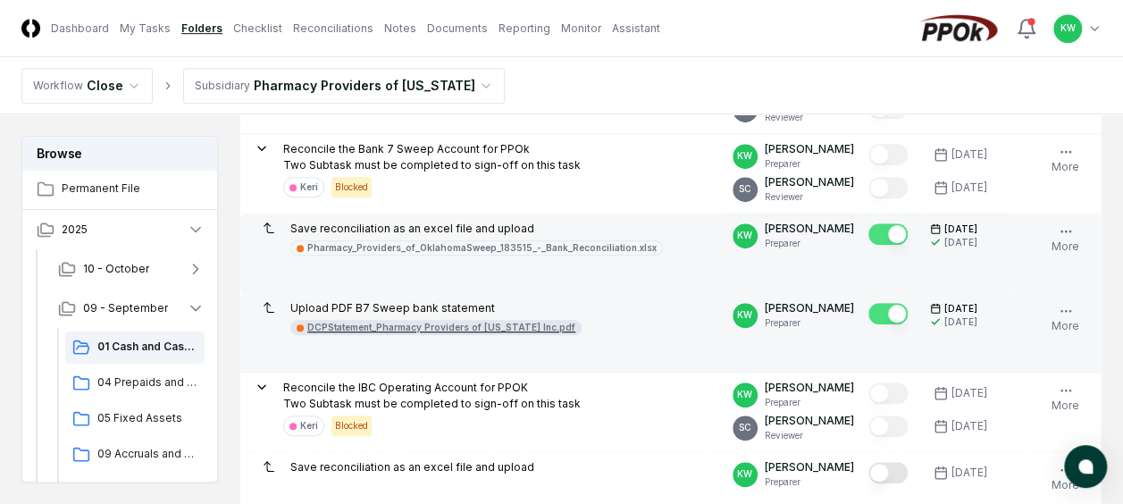
click at [540, 326] on div "DCPStatement_Pharmacy Providers of [US_STATE] Inc.pdf" at bounding box center [441, 327] width 268 height 13
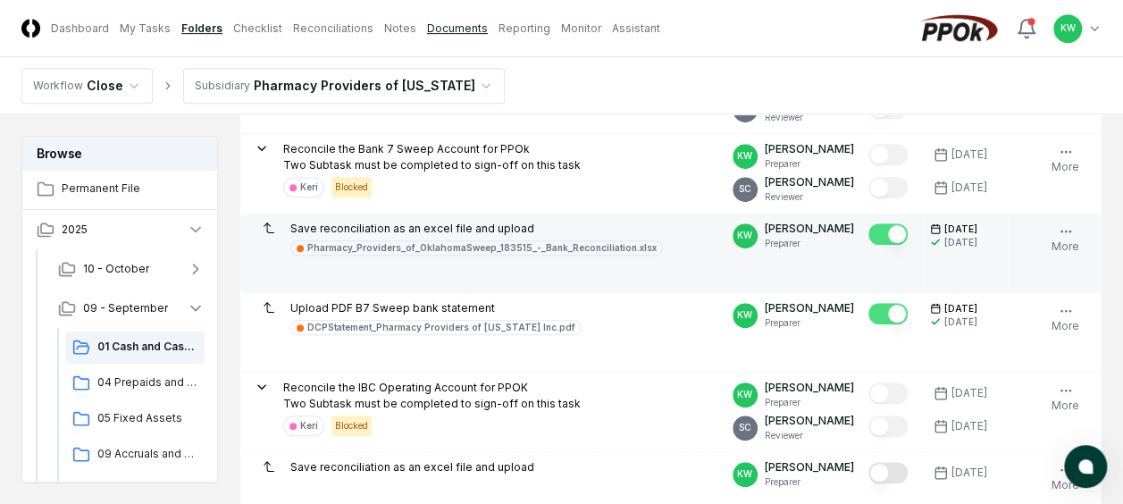
click at [441, 28] on link "Documents" at bounding box center [457, 29] width 61 height 16
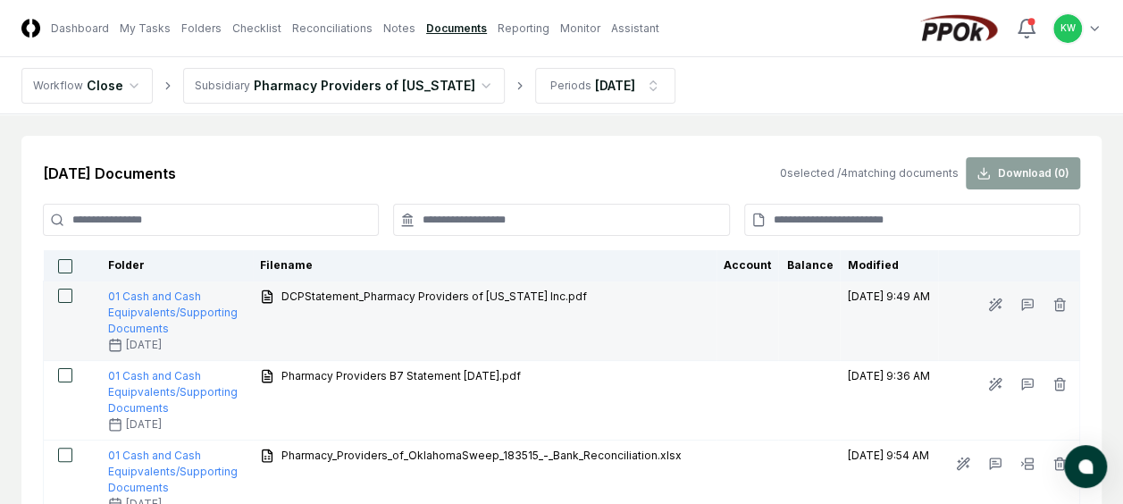
click at [63, 292] on button "button" at bounding box center [65, 296] width 14 height 14
click at [1061, 298] on icon "button" at bounding box center [1059, 299] width 4 height 3
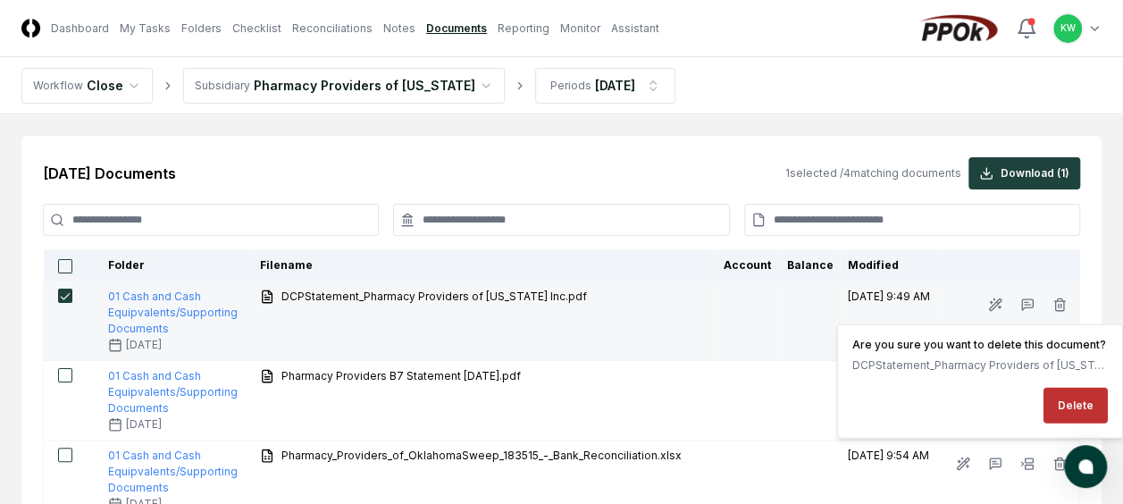
click at [1072, 394] on button "Delete" at bounding box center [1075, 406] width 64 height 36
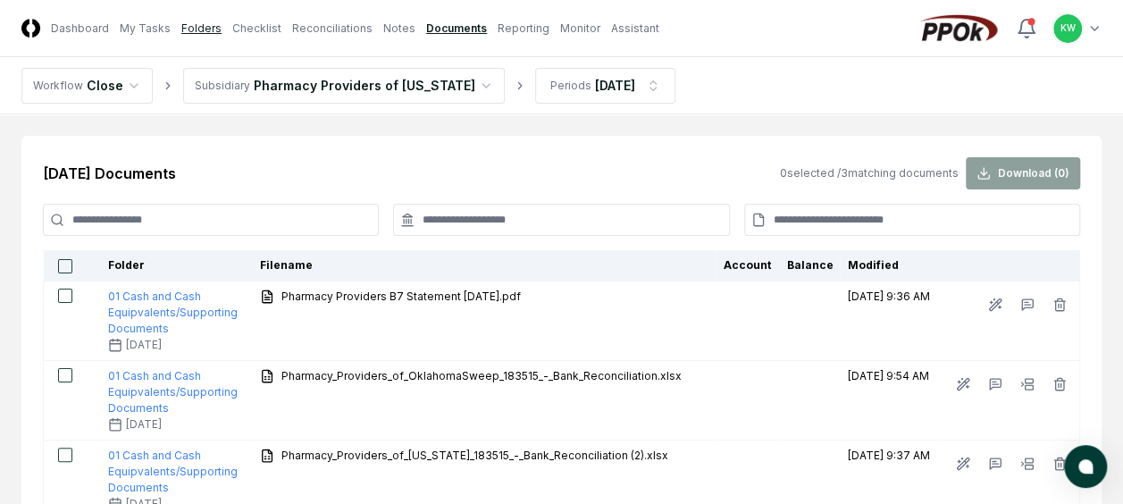
click at [189, 27] on link "Folders" at bounding box center [201, 29] width 40 height 16
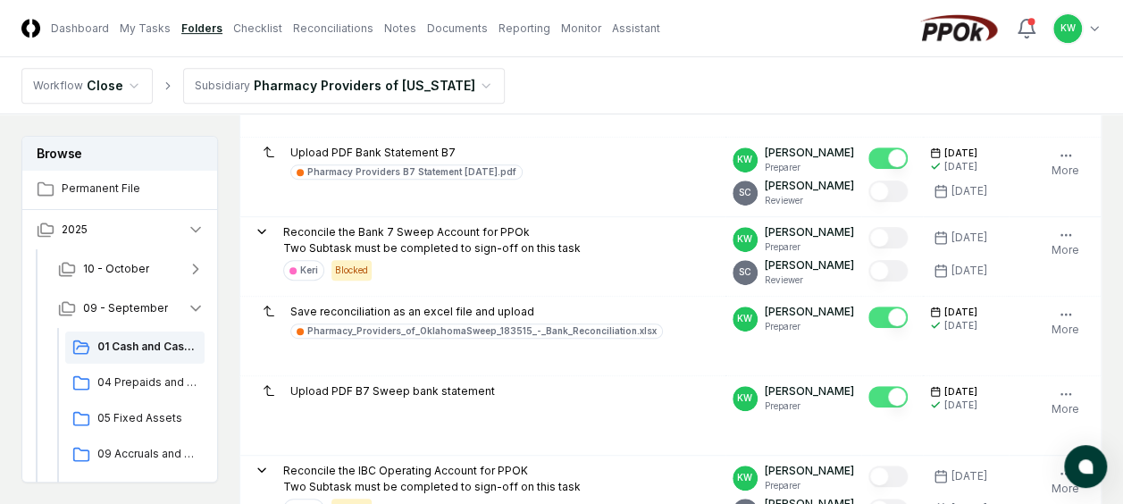
scroll to position [393, 0]
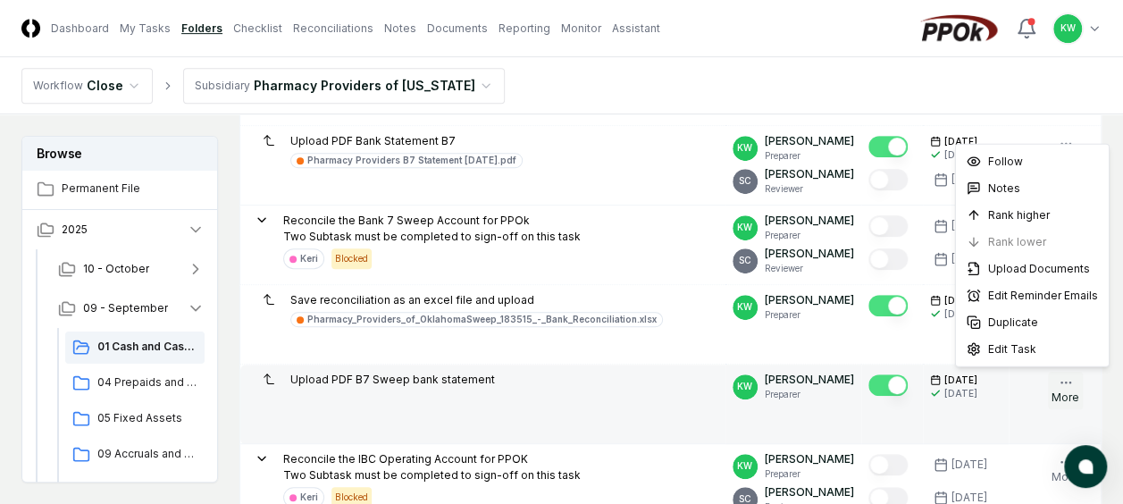
click at [1065, 378] on icon "button" at bounding box center [1065, 382] width 14 height 14
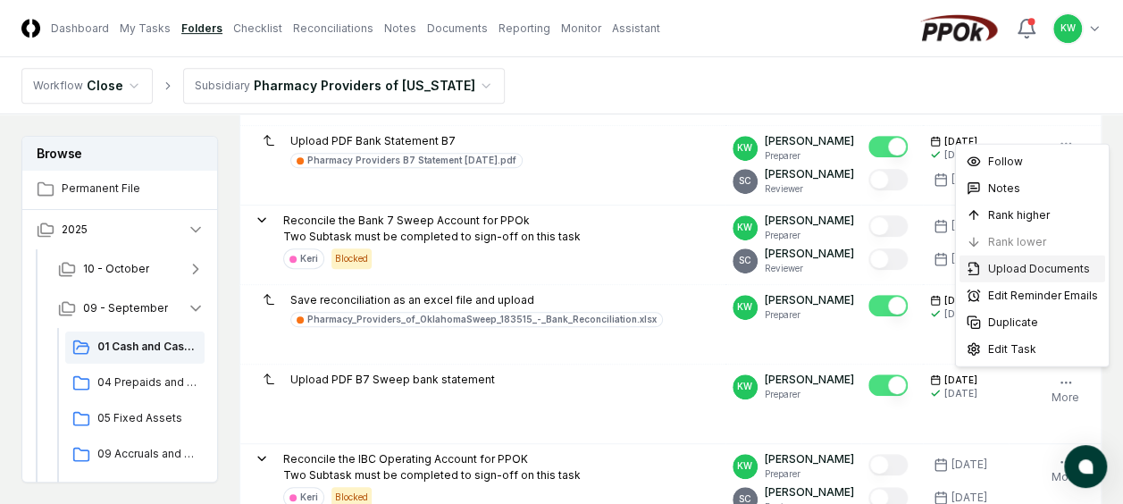
click at [1025, 258] on div "Upload Documents" at bounding box center [1032, 268] width 146 height 27
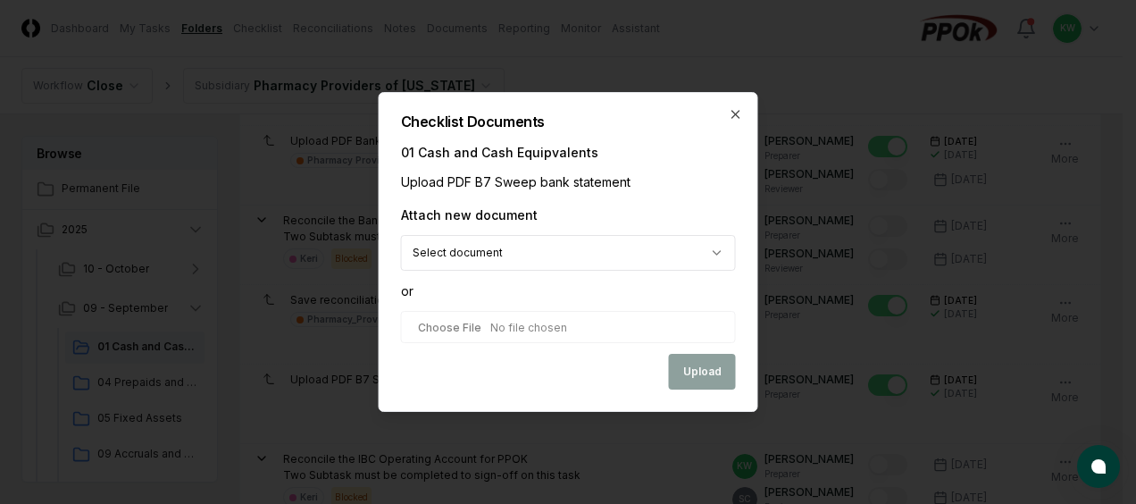
click at [551, 323] on input "file" at bounding box center [568, 327] width 335 height 32
type input "**********"
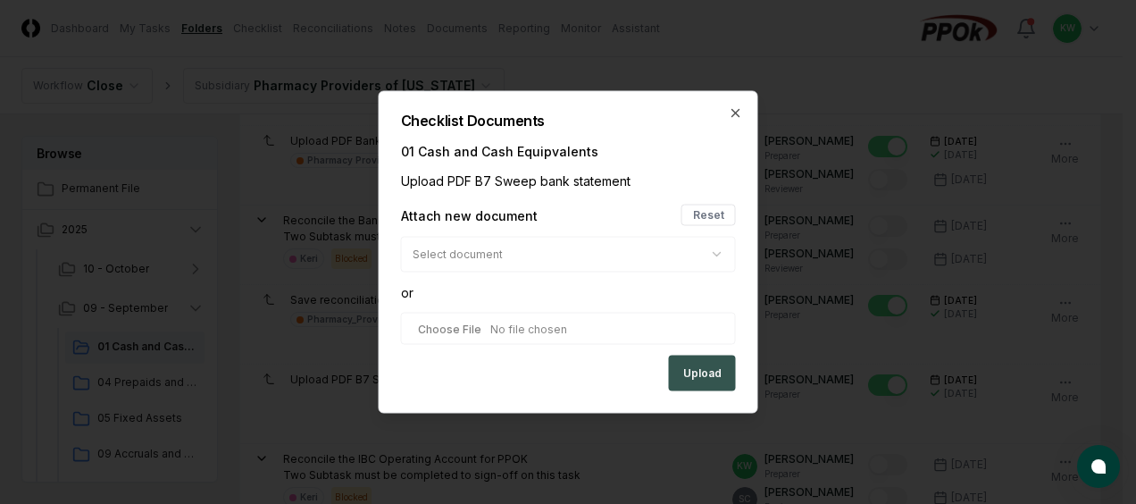
click at [697, 366] on button "Upload" at bounding box center [702, 374] width 67 height 36
